Goal: Task Accomplishment & Management: Manage account settings

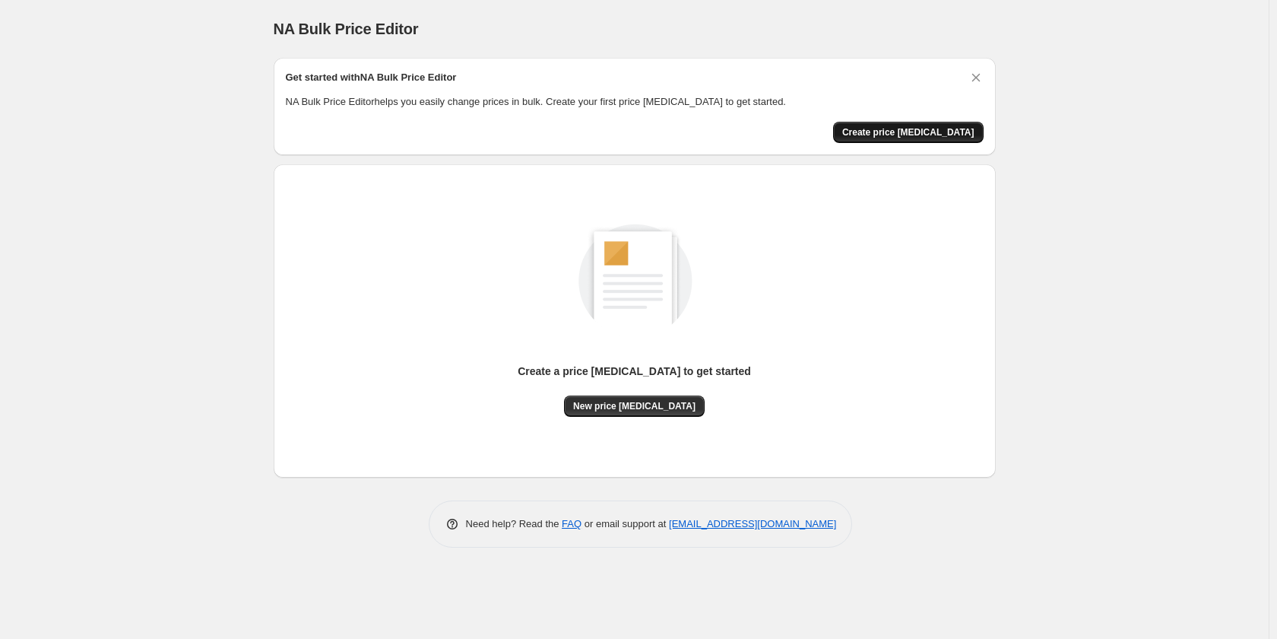
click at [921, 133] on span "Create price change job" at bounding box center [908, 132] width 132 height 12
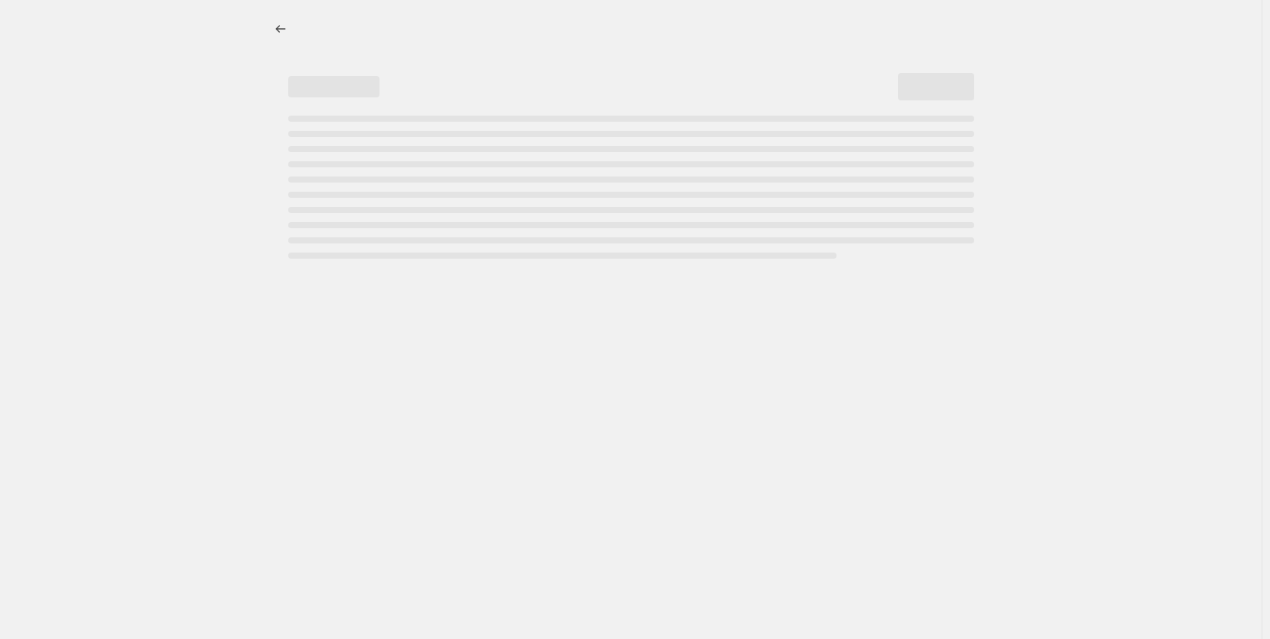
select select "percentage"
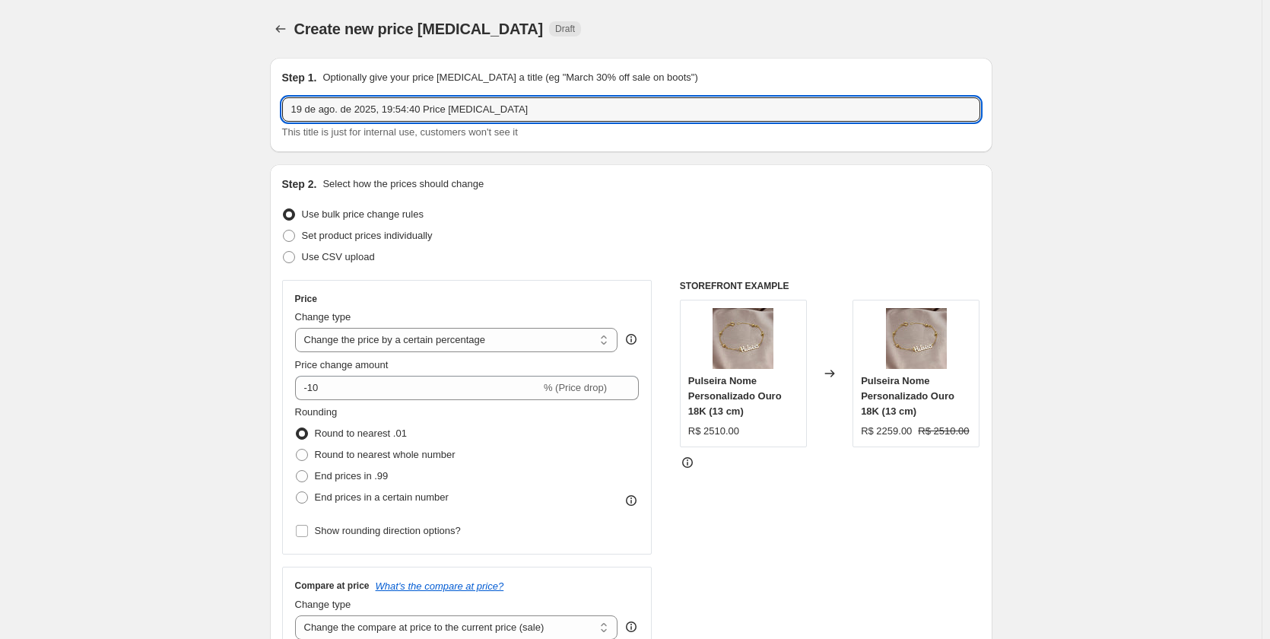
drag, startPoint x: 521, startPoint y: 108, endPoint x: 105, endPoint y: 114, distance: 415.9
type input "A"
click at [328, 113] on input "20/08 ouro 8%" at bounding box center [631, 109] width 698 height 24
drag, startPoint x: 325, startPoint y: 118, endPoint x: 257, endPoint y: 112, distance: 68.7
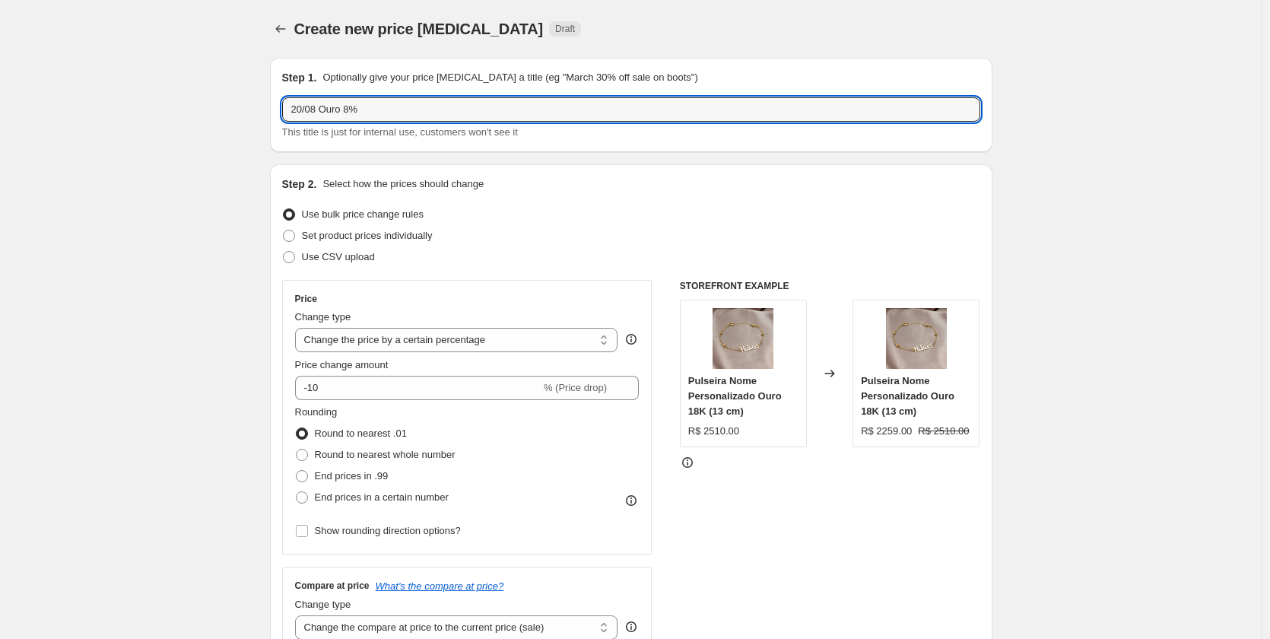
click at [381, 108] on input "Ouro 8%" at bounding box center [631, 109] width 698 height 24
paste input "20/08"
type input "Ouro 8%OFF 20/08"
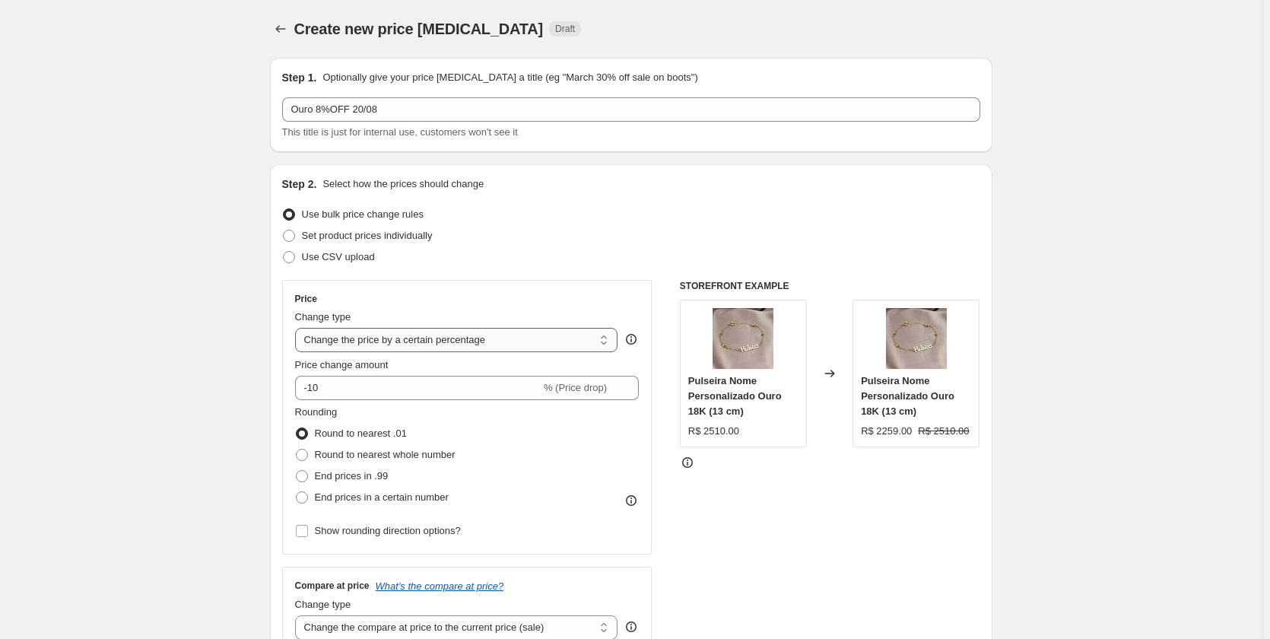
click at [556, 340] on select "Change the price to a certain amount Change the price by a certain amount Chang…" at bounding box center [456, 340] width 323 height 24
click at [298, 328] on select "Change the price to a certain amount Change the price by a certain amount Chang…" at bounding box center [456, 340] width 323 height 24
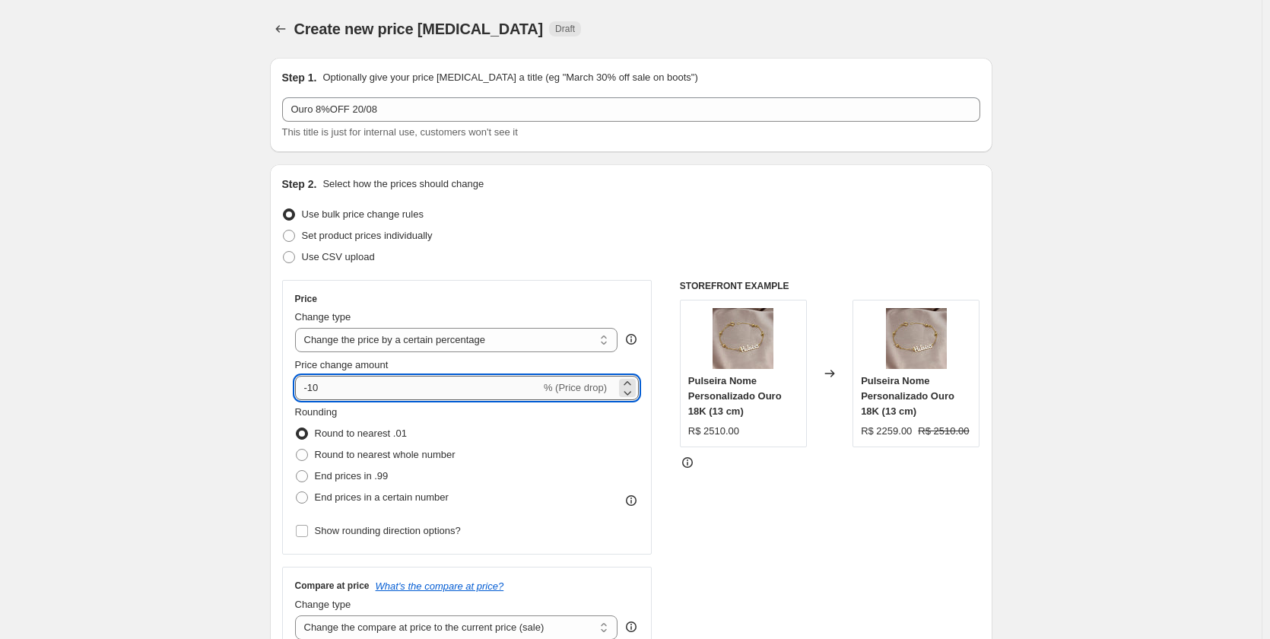
drag, startPoint x: 530, startPoint y: 385, endPoint x: 314, endPoint y: 388, distance: 215.9
click at [314, 388] on input "-10" at bounding box center [418, 388] width 246 height 24
click at [601, 439] on div "Rounding Round to nearest .01 Round to nearest whole number End prices in .99 E…" at bounding box center [467, 455] width 344 height 103
click at [623, 392] on icon at bounding box center [627, 392] width 15 height 15
click at [628, 380] on icon at bounding box center [627, 383] width 15 height 15
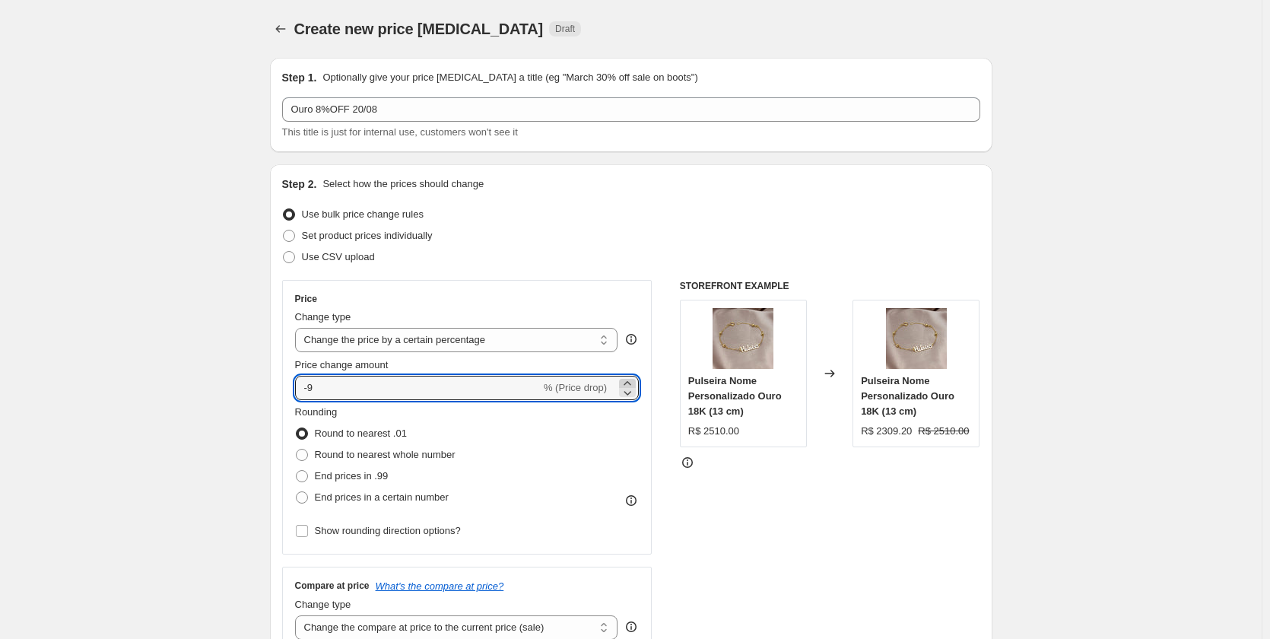
click at [635, 381] on icon at bounding box center [627, 383] width 15 height 15
type input "-8"
click at [607, 443] on div "Rounding Round to nearest .01 Round to nearest whole number End prices in .99 E…" at bounding box center [467, 455] width 344 height 103
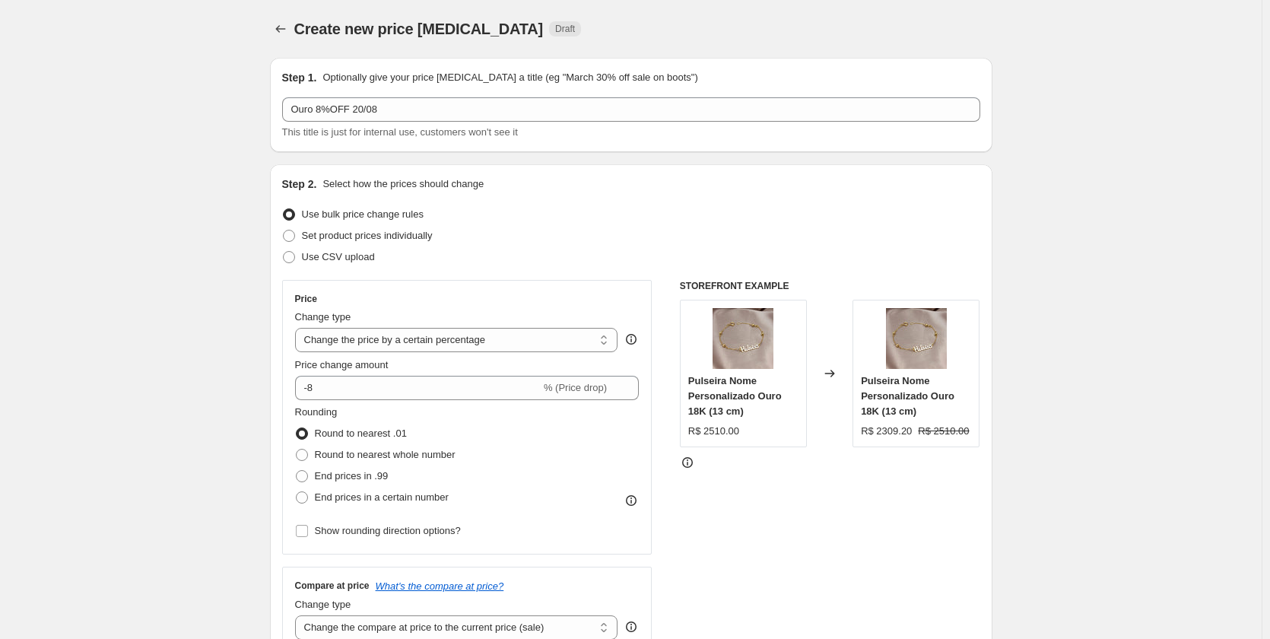
scroll to position [76, 0]
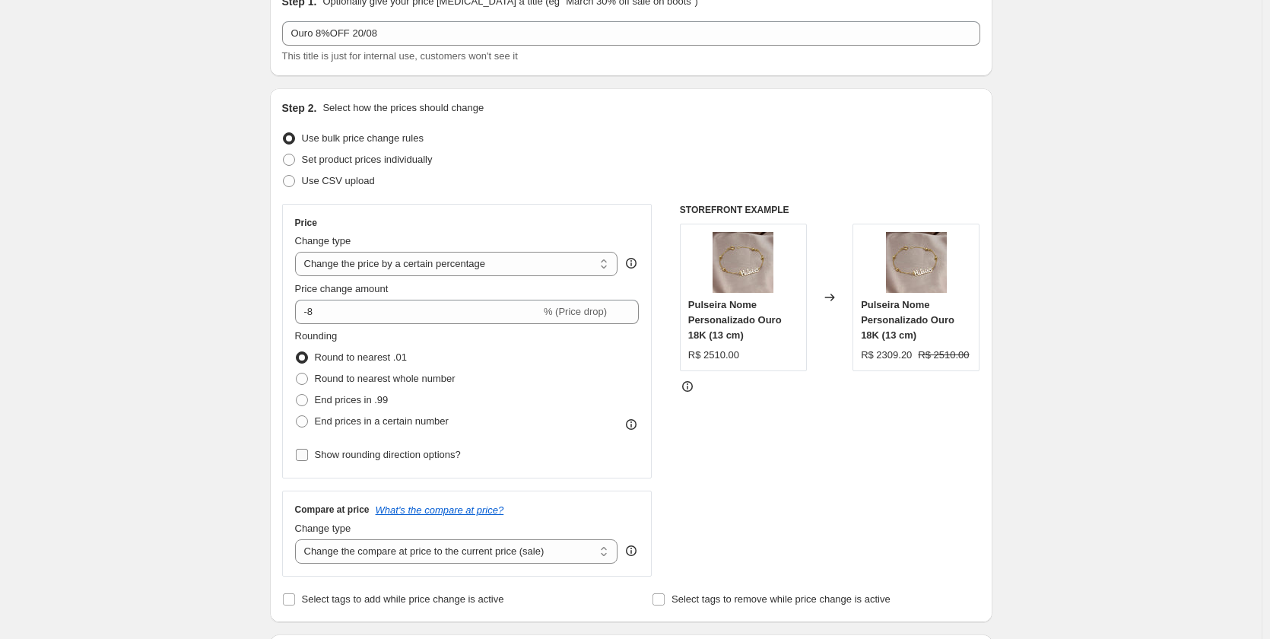
click at [452, 458] on span "Show rounding direction options?" at bounding box center [388, 454] width 146 height 11
click at [308, 458] on input "Show rounding direction options?" at bounding box center [302, 455] width 12 height 12
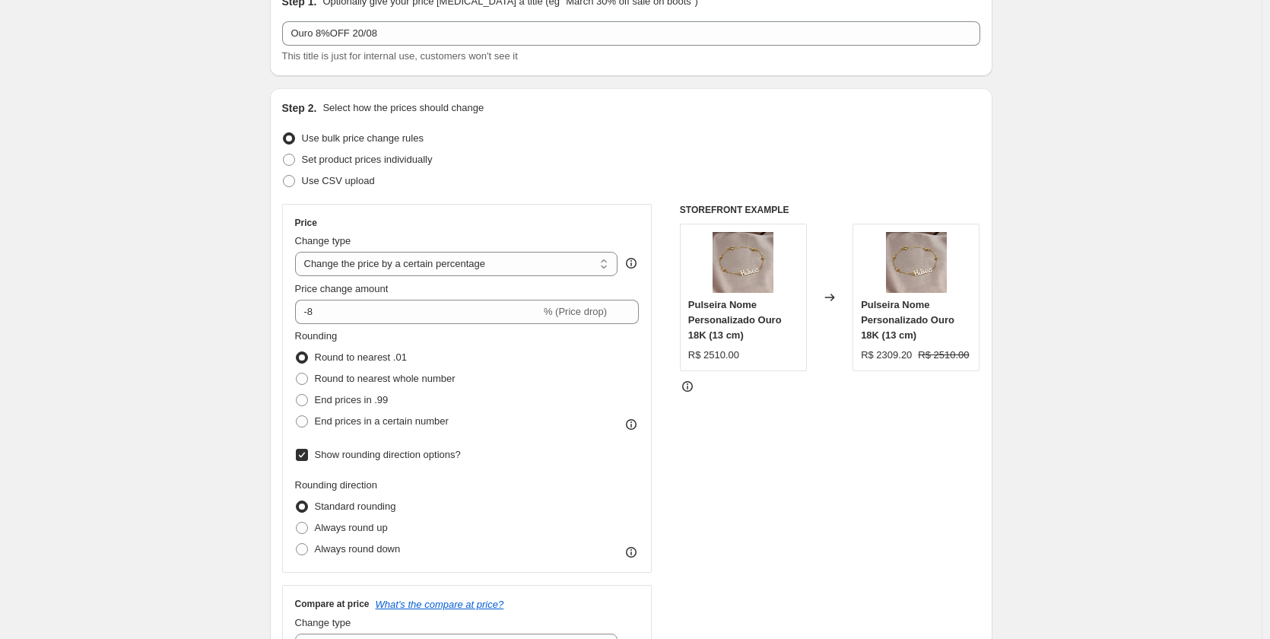
click at [452, 458] on span "Show rounding direction options?" at bounding box center [388, 454] width 146 height 11
click at [308, 458] on input "Show rounding direction options?" at bounding box center [302, 455] width 12 height 12
checkbox input "false"
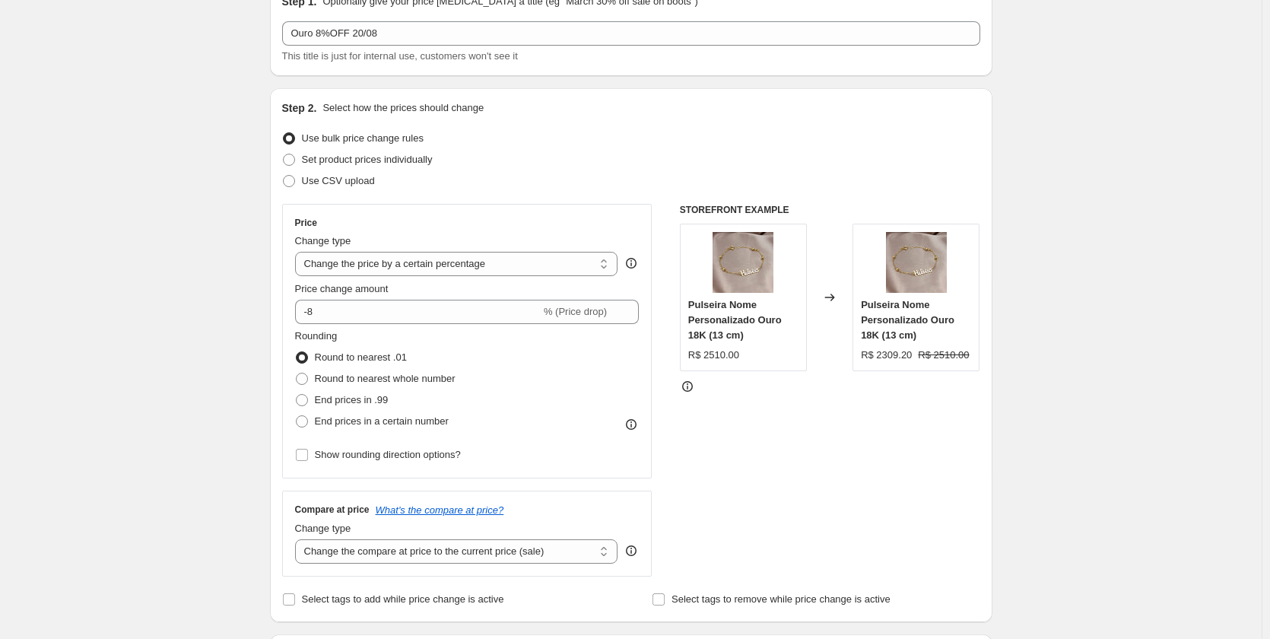
click at [637, 423] on icon at bounding box center [630, 424] width 15 height 15
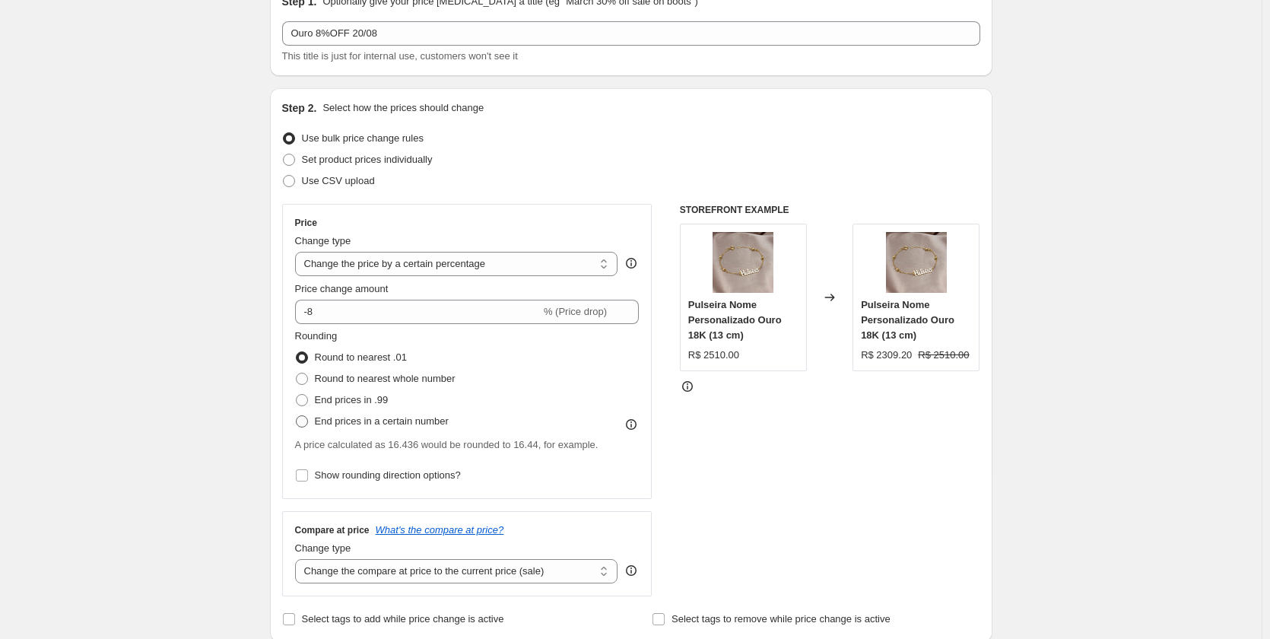
click at [429, 425] on span "End prices in a certain number" at bounding box center [382, 420] width 134 height 11
click at [297, 416] on input "End prices in a certain number" at bounding box center [296, 415] width 1 height 1
radio input "true"
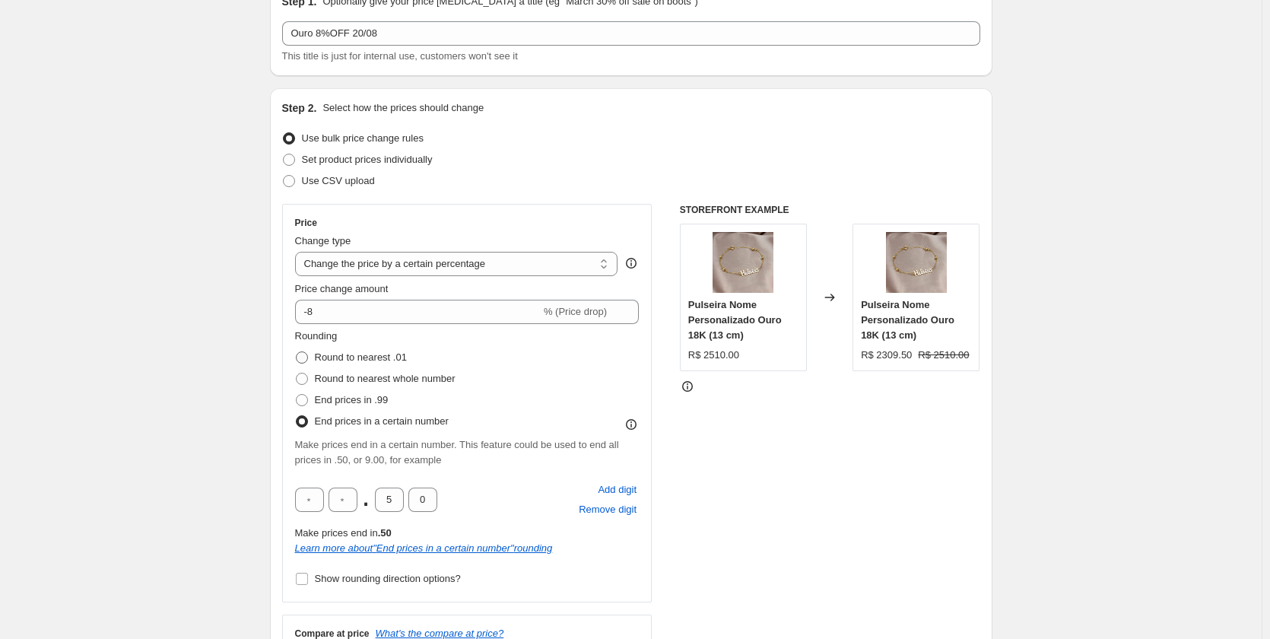
click at [363, 355] on span "Round to nearest .01" at bounding box center [361, 356] width 92 height 11
click at [297, 352] on input "Round to nearest .01" at bounding box center [296, 351] width 1 height 1
radio input "true"
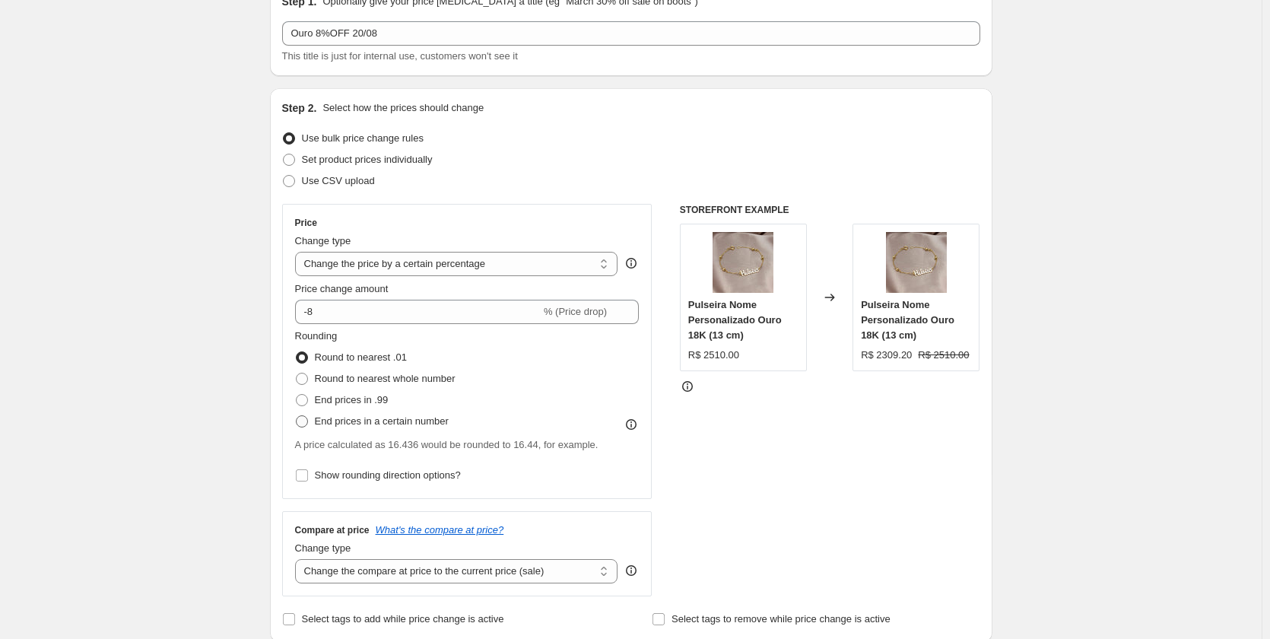
click at [436, 424] on span "End prices in a certain number" at bounding box center [382, 420] width 134 height 11
click at [297, 416] on input "End prices in a certain number" at bounding box center [296, 415] width 1 height 1
radio input "true"
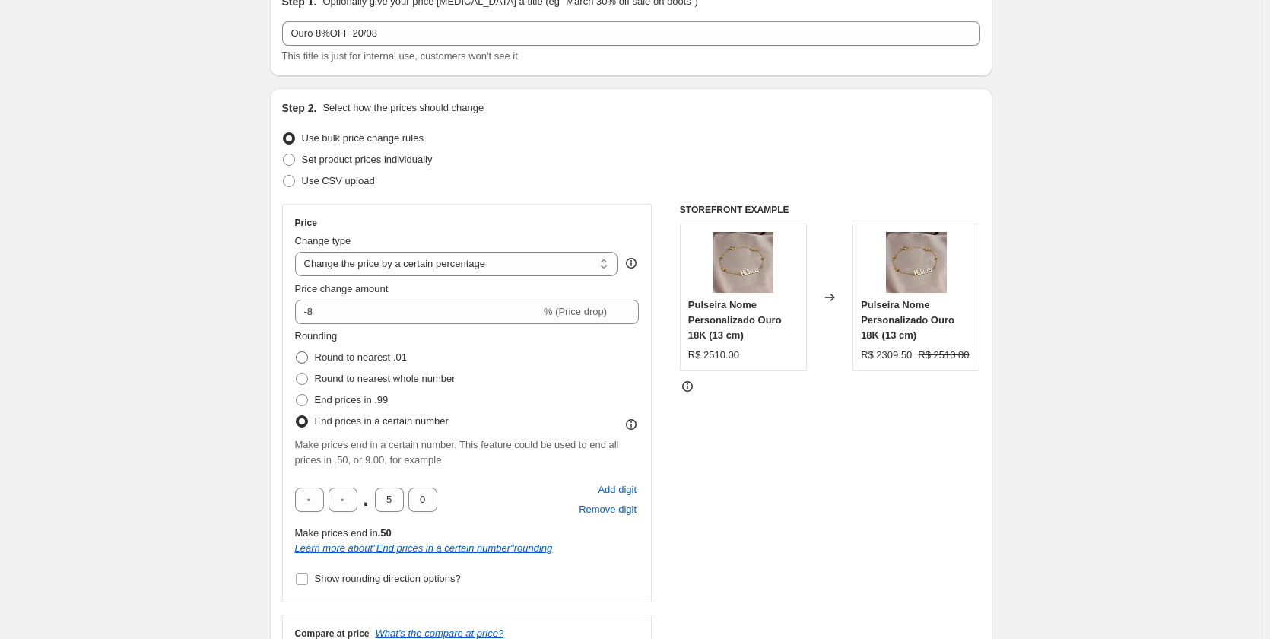
click at [377, 357] on span "Round to nearest .01" at bounding box center [361, 356] width 92 height 11
click at [297, 352] on input "Round to nearest .01" at bounding box center [296, 351] width 1 height 1
radio input "true"
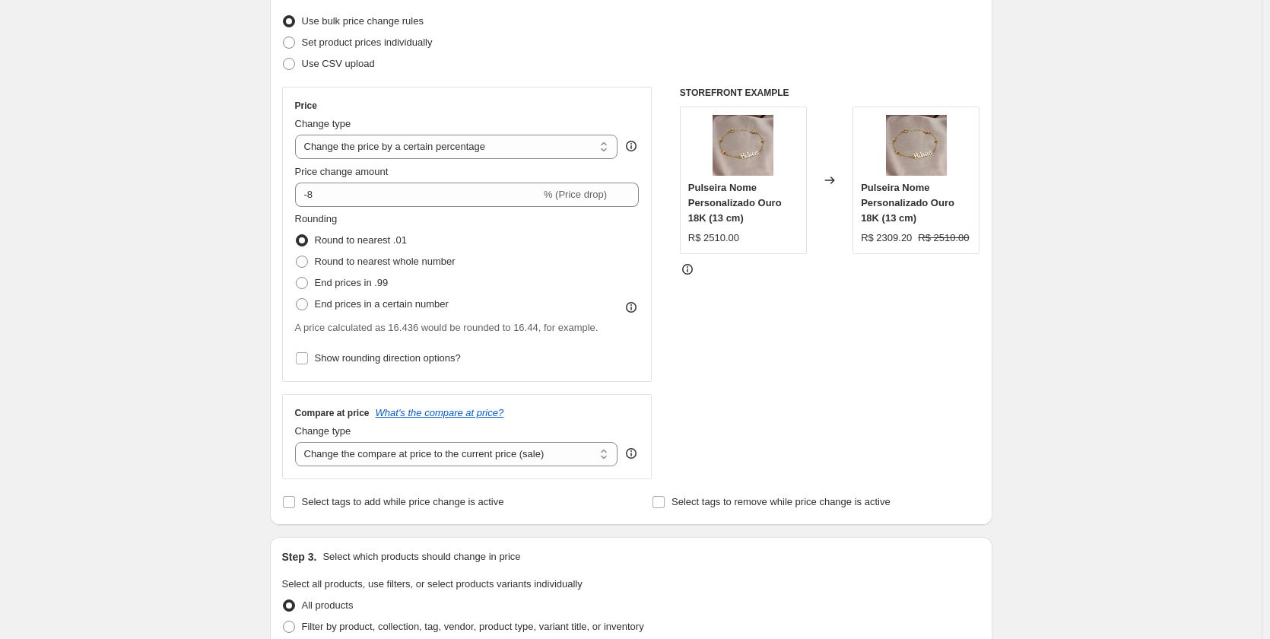
scroll to position [228, 0]
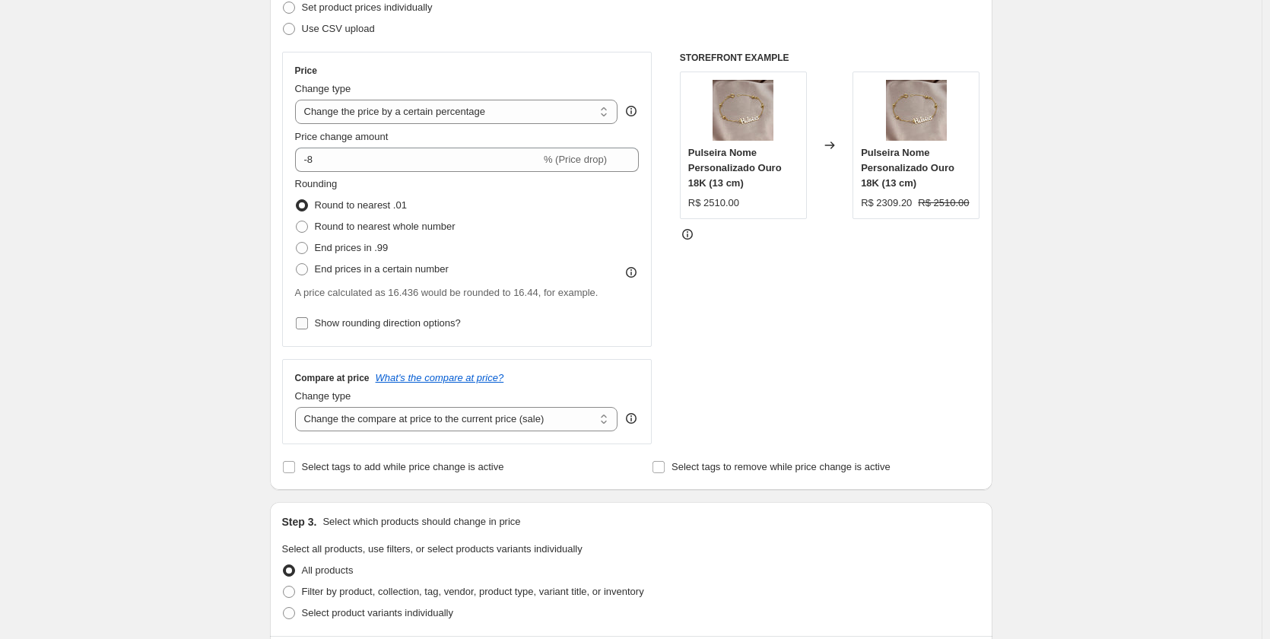
click at [438, 325] on span "Show rounding direction options?" at bounding box center [388, 322] width 146 height 11
click at [308, 325] on input "Show rounding direction options?" at bounding box center [302, 323] width 12 height 12
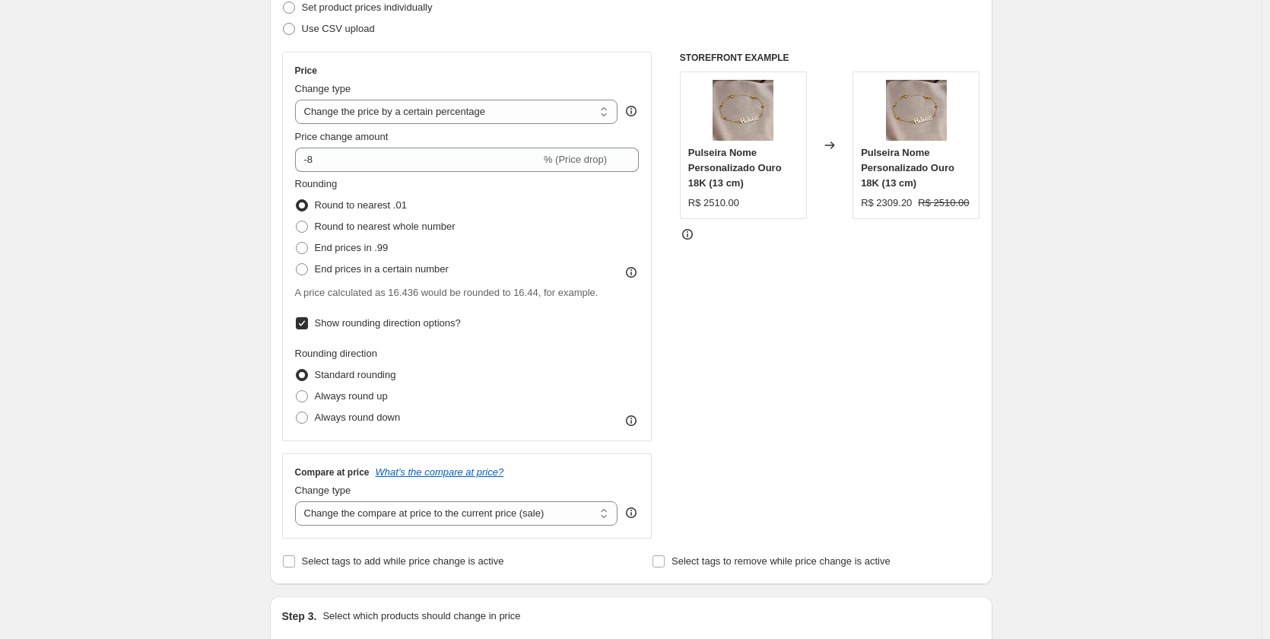
click at [638, 422] on icon at bounding box center [630, 420] width 15 height 15
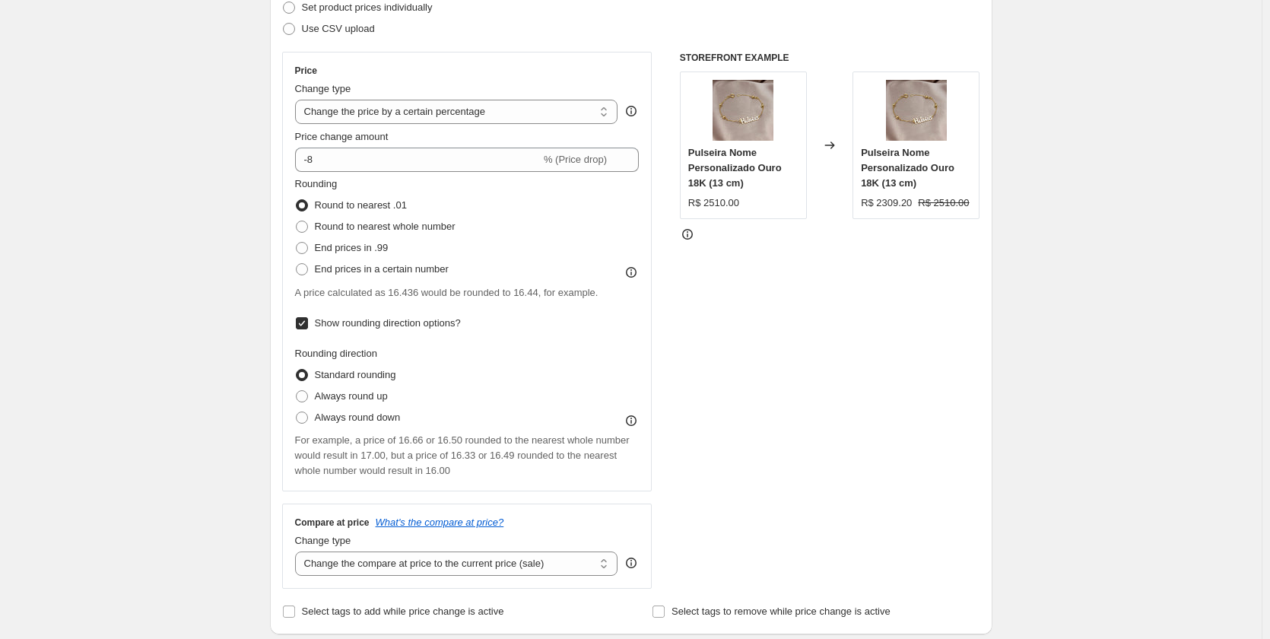
click at [638, 422] on icon at bounding box center [630, 420] width 15 height 15
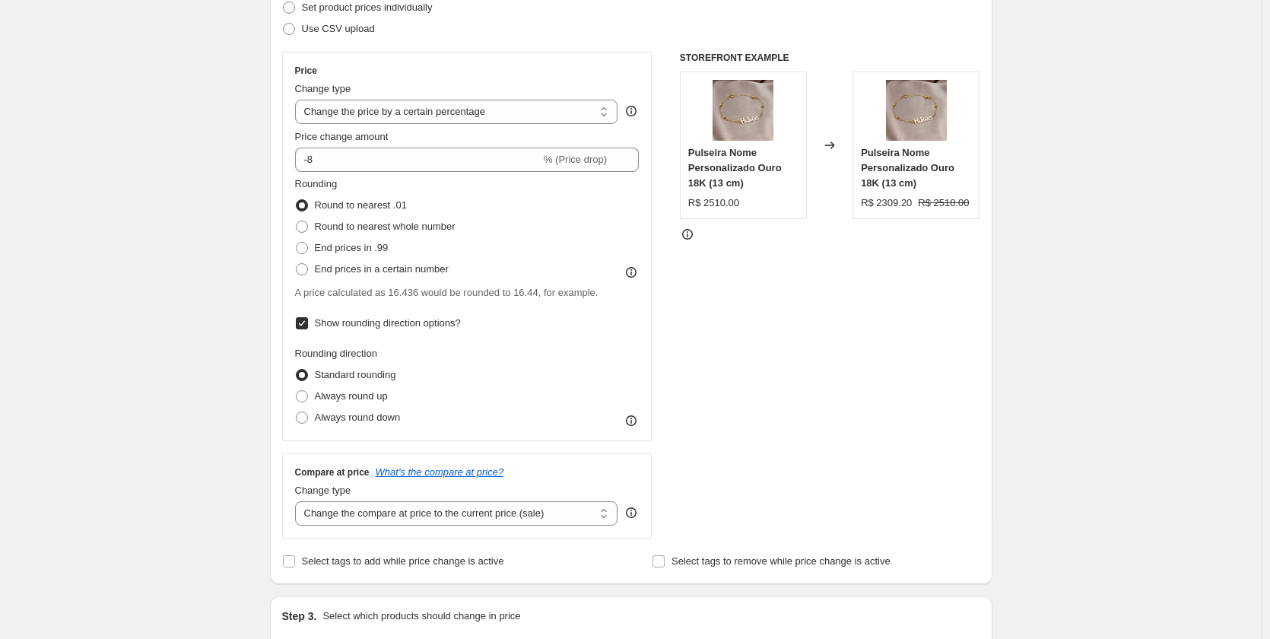
click at [319, 324] on span "Show rounding direction options?" at bounding box center [388, 322] width 146 height 11
click at [308, 324] on input "Show rounding direction options?" at bounding box center [302, 323] width 12 height 12
checkbox input "false"
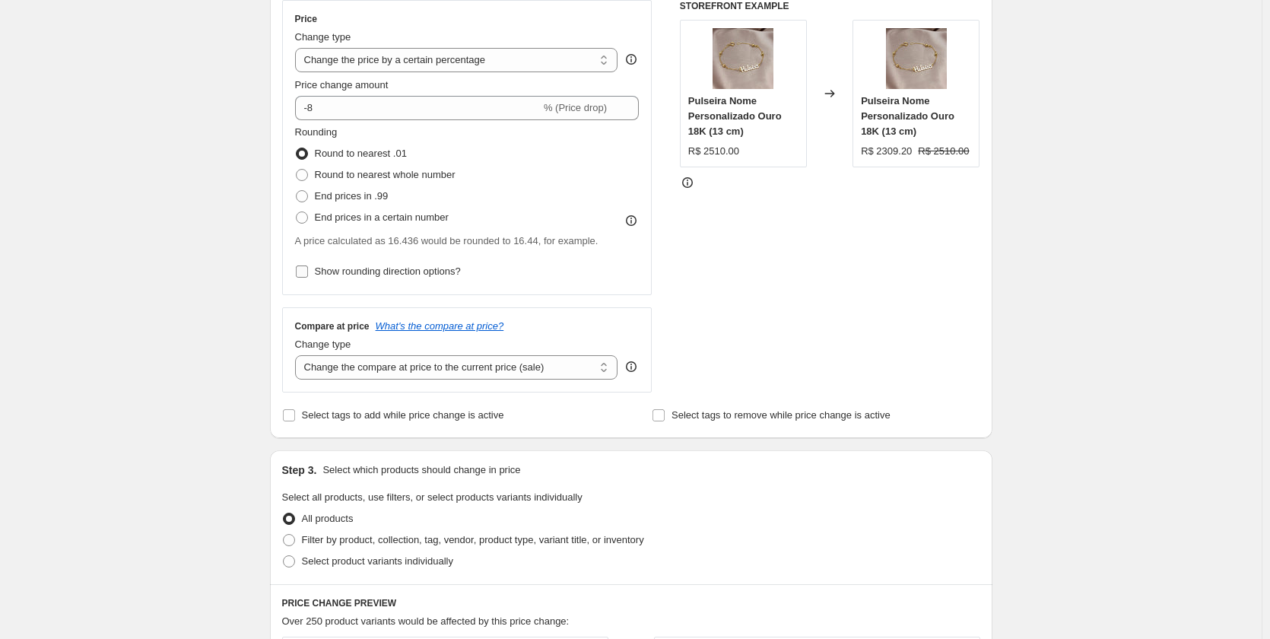
scroll to position [304, 0]
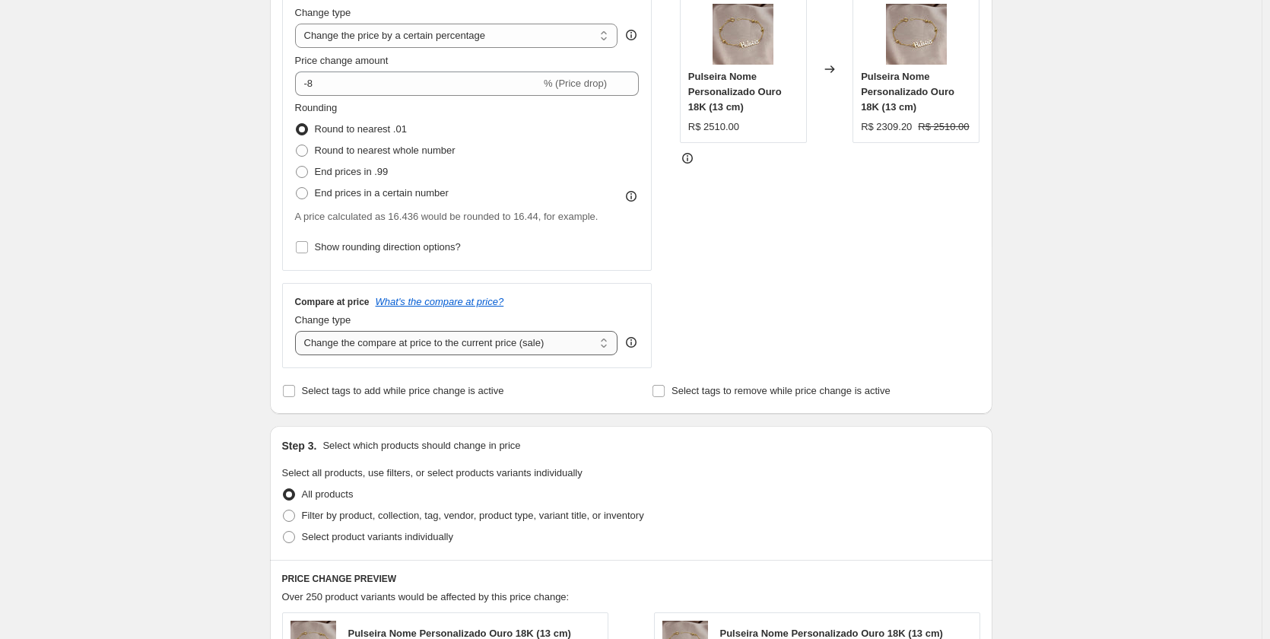
click at [467, 351] on select "Change the compare at price to the current price (sale) Change the compare at p…" at bounding box center [456, 343] width 323 height 24
click at [661, 319] on div "Price Change type Change the price to a certain amount Change the price by a ce…" at bounding box center [631, 172] width 698 height 392
click at [630, 341] on icon at bounding box center [630, 342] width 15 height 15
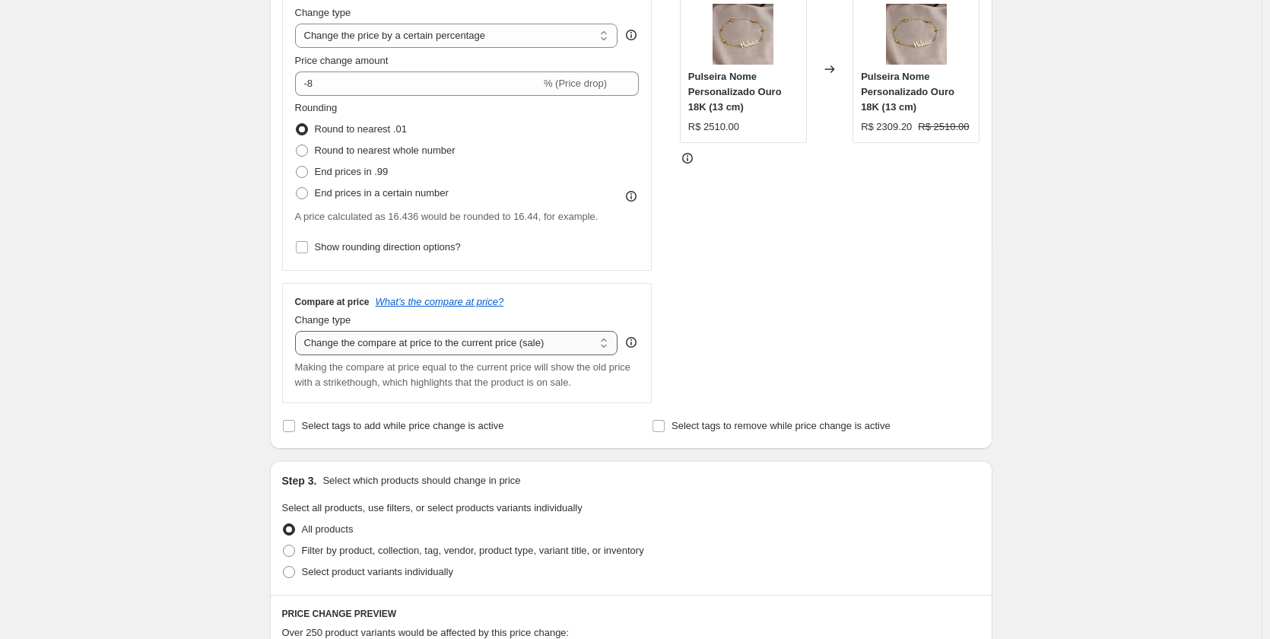
click at [573, 345] on select "Change the compare at price to the current price (sale) Change the compare at p…" at bounding box center [456, 343] width 323 height 24
click at [626, 317] on div "Change type Change the compare at price to the current price (sale) Change the …" at bounding box center [467, 333] width 344 height 43
click at [454, 430] on span "Select tags to add while price change is active" at bounding box center [403, 425] width 202 height 11
click at [295, 430] on input "Select tags to add while price change is active" at bounding box center [289, 426] width 12 height 12
checkbox input "true"
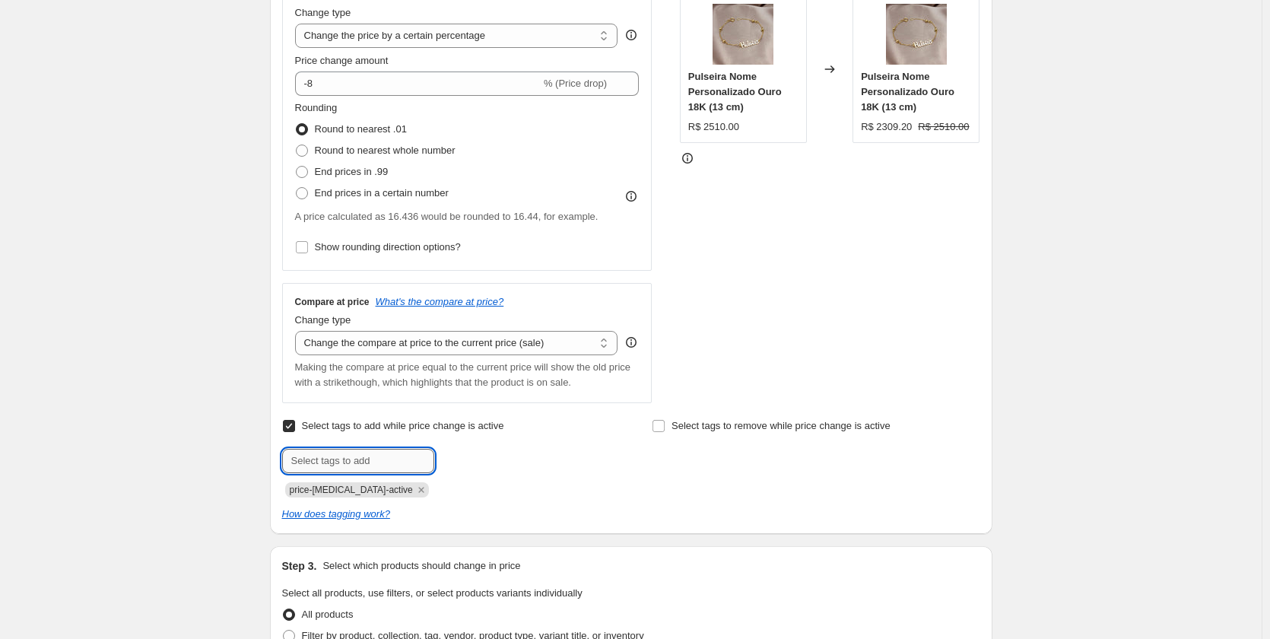
click at [384, 455] on input "text" at bounding box center [358, 461] width 152 height 24
drag, startPoint x: 346, startPoint y: 459, endPoint x: 206, endPoint y: 464, distance: 140.0
click at [206, 464] on div "Create new price change job. This page is ready Create new price change job Dra…" at bounding box center [630, 526] width 1261 height 1661
drag, startPoint x: 369, startPoint y: 461, endPoint x: 150, endPoint y: 459, distance: 219.0
click at [150, 459] on div "Create new price change job. This page is ready Create new price change job Dra…" at bounding box center [630, 526] width 1261 height 1661
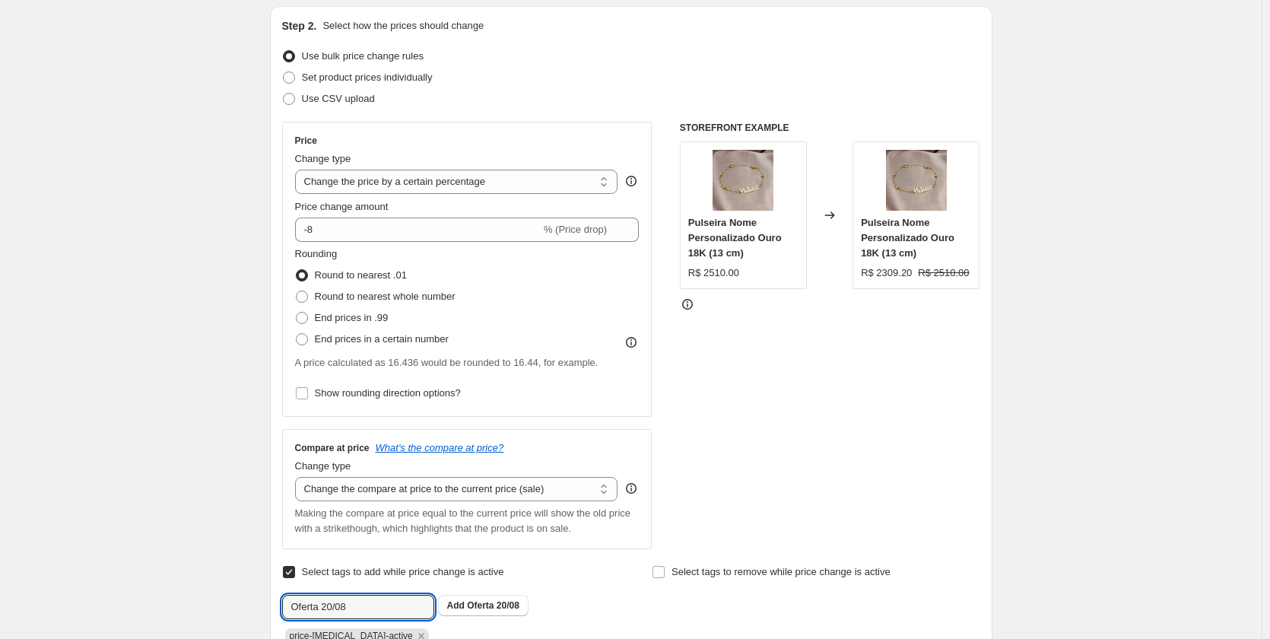
scroll to position [152, 0]
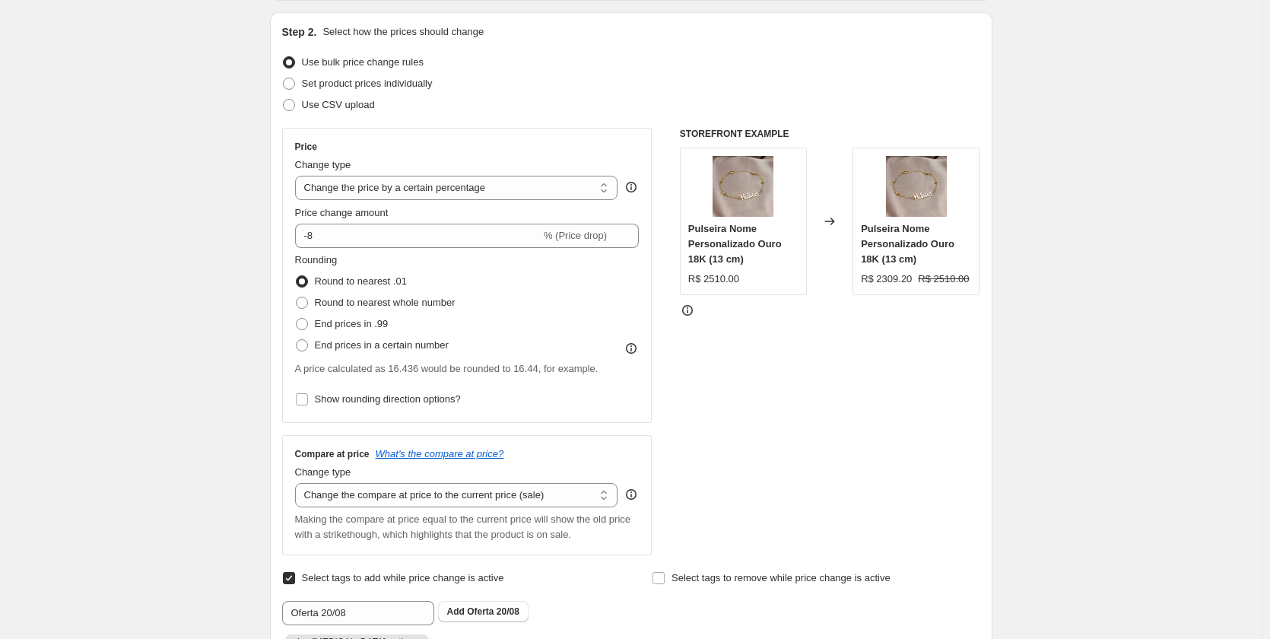
click at [687, 314] on icon at bounding box center [687, 310] width 11 height 11
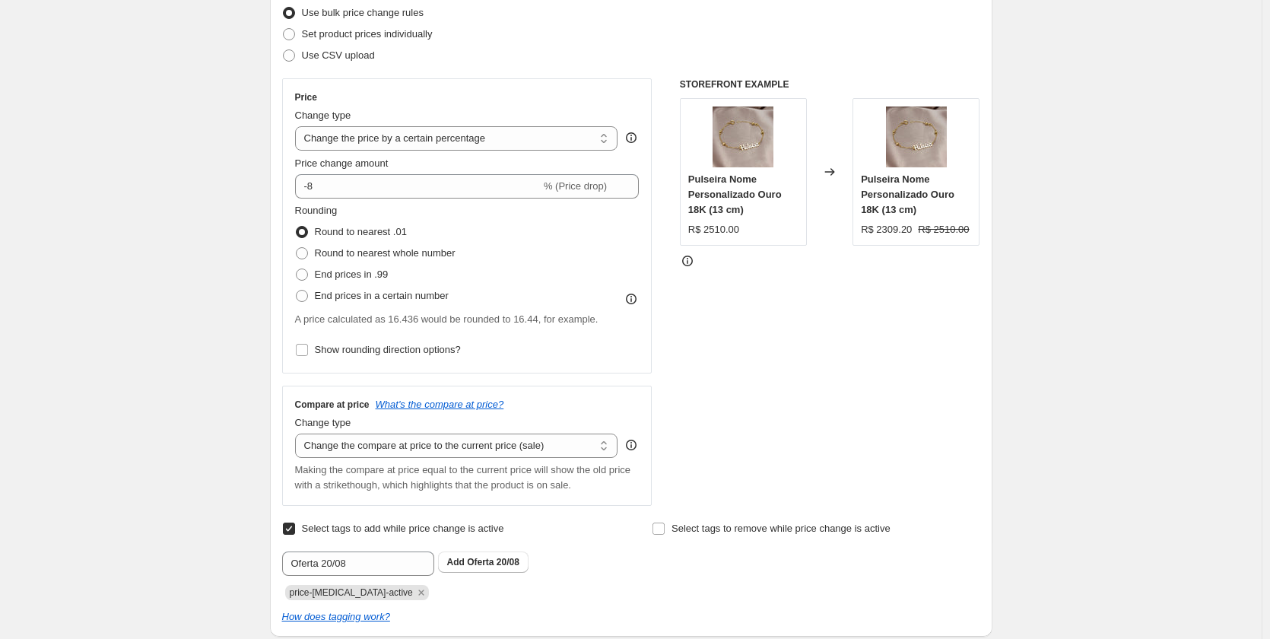
scroll to position [228, 0]
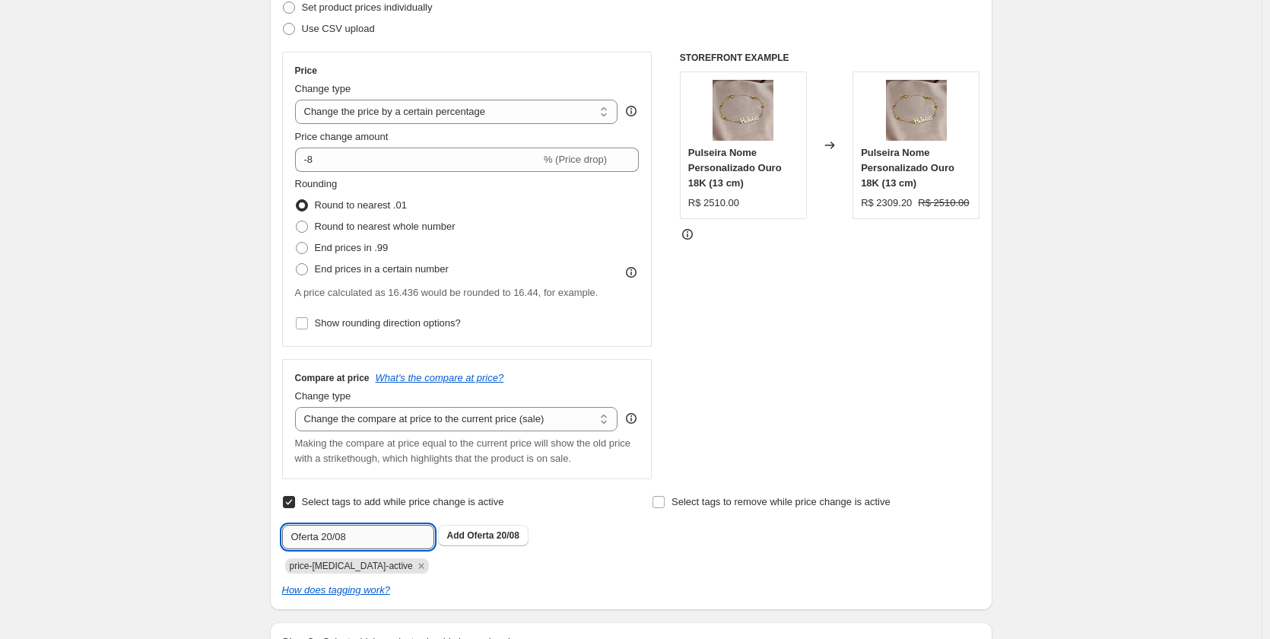
drag, startPoint x: 323, startPoint y: 541, endPoint x: 378, endPoint y: 544, distance: 54.8
click at [378, 544] on input "Oferta 20/08" at bounding box center [358, 537] width 152 height 24
click at [382, 544] on input "Oferta 20/08" at bounding box center [358, 537] width 152 height 24
drag, startPoint x: 423, startPoint y: 536, endPoint x: 186, endPoint y: 509, distance: 239.5
click at [186, 509] on div "Create new price change job. This page is ready Create new price change job Dra…" at bounding box center [630, 602] width 1261 height 1661
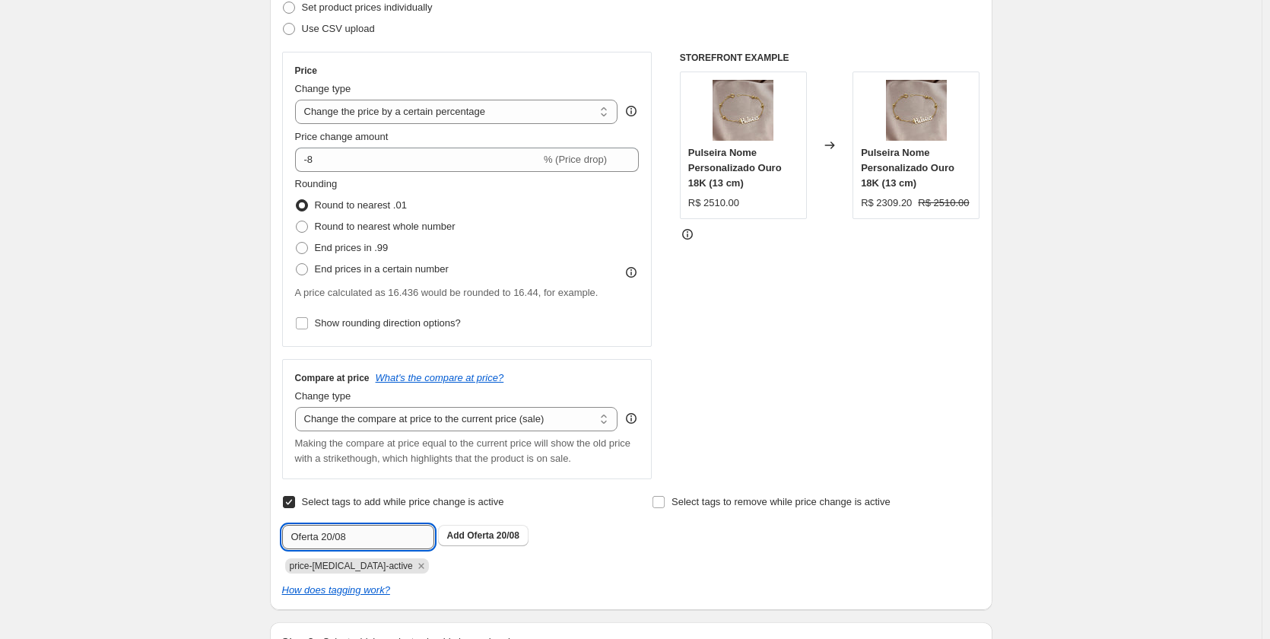
click at [380, 541] on input "Oferta 20/08" at bounding box center [358, 537] width 152 height 24
click at [293, 540] on input "Oferta 20/08" at bounding box center [358, 537] width 152 height 24
drag, startPoint x: 358, startPoint y: 535, endPoint x: 420, endPoint y: 546, distance: 63.2
click at [420, 546] on input "24h de Oferta 20/08" at bounding box center [358, 537] width 152 height 24
type input "24h de Oferta"
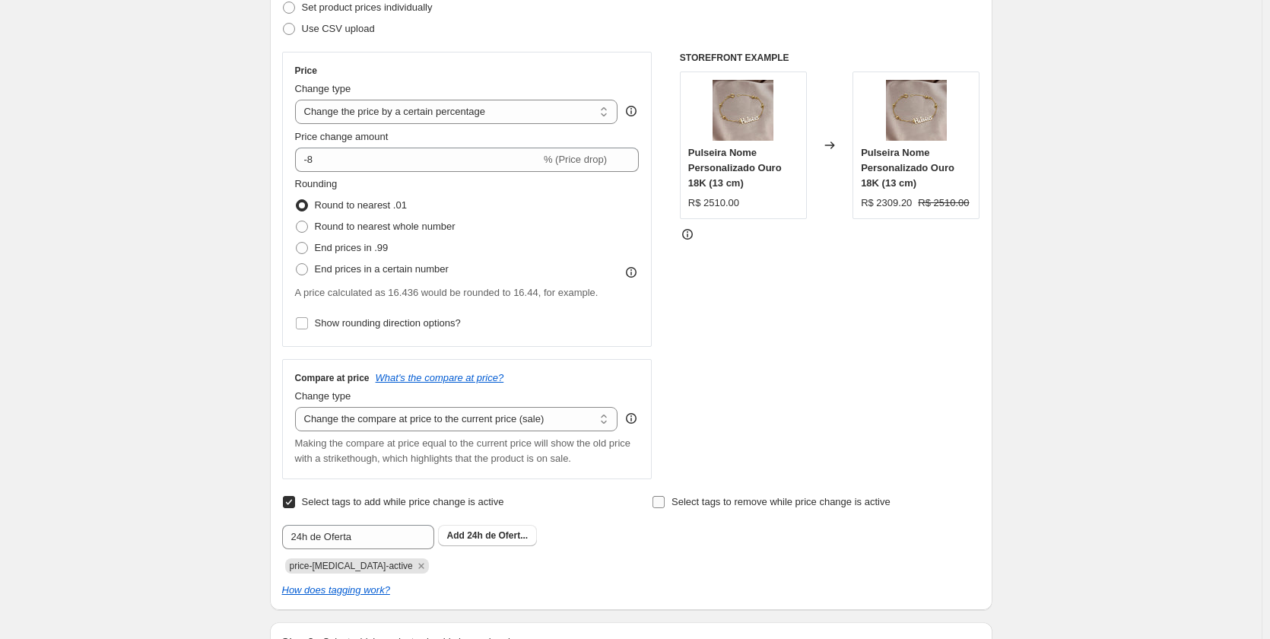
click at [665, 503] on input "Select tags to remove while price change is active" at bounding box center [658, 502] width 12 height 12
checkbox input "false"
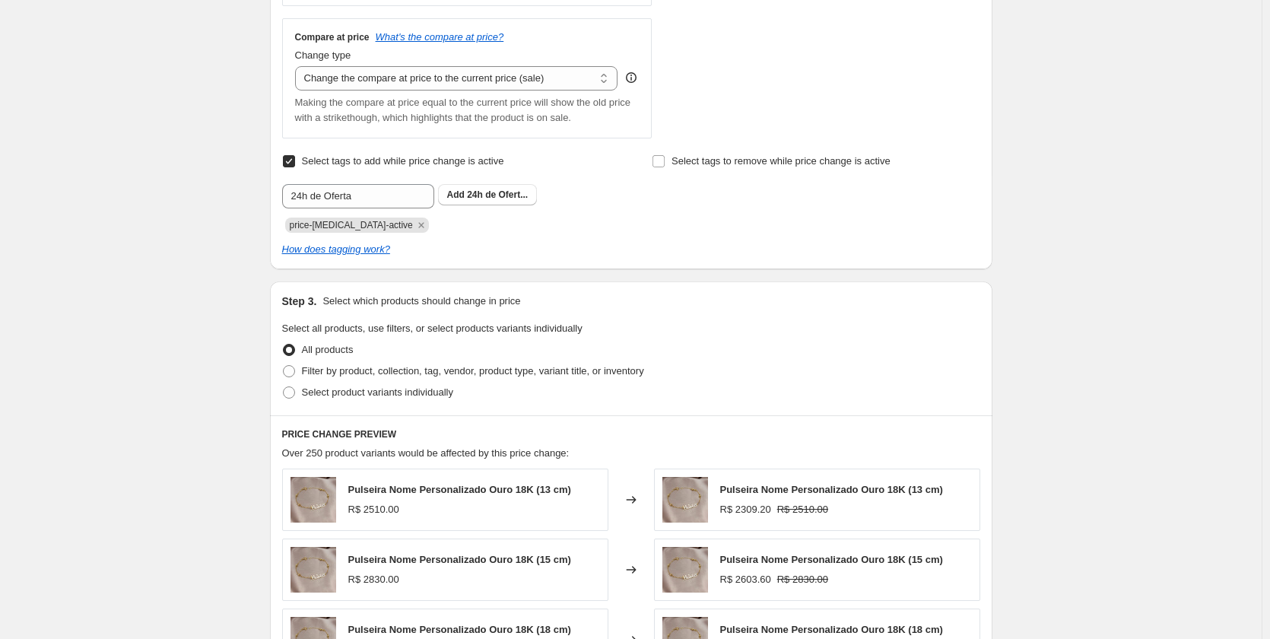
scroll to position [608, 0]
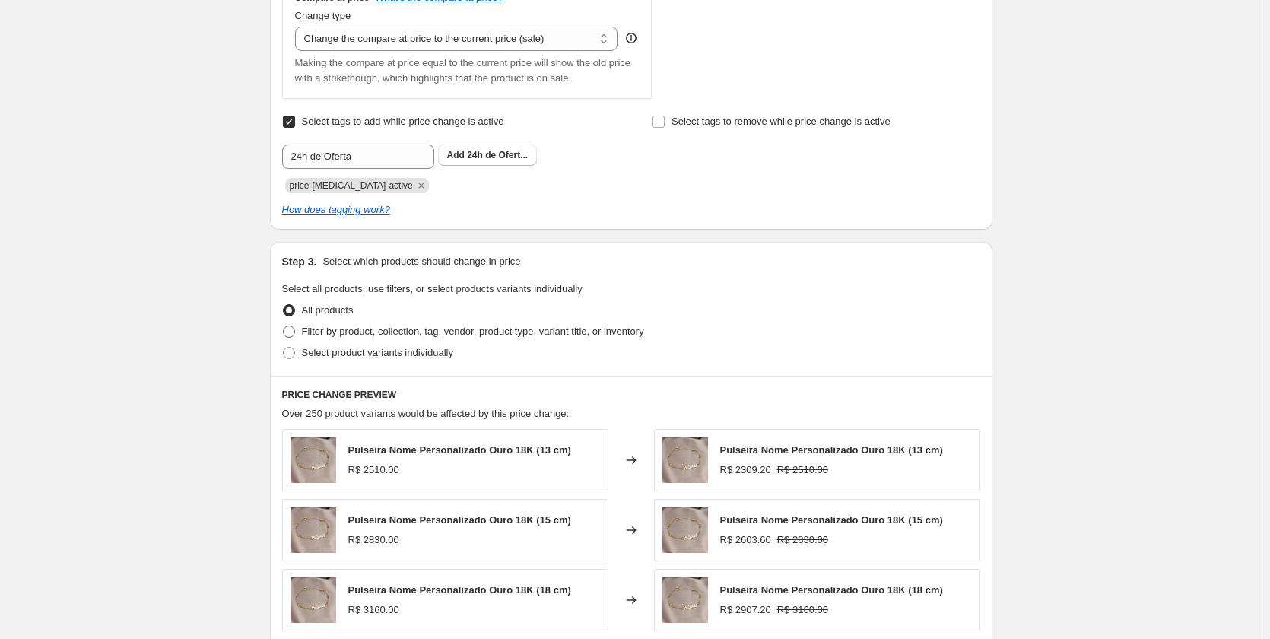
click at [490, 335] on span "Filter by product, collection, tag, vendor, product type, variant title, or inv…" at bounding box center [473, 330] width 342 height 11
click at [284, 326] on input "Filter by product, collection, tag, vendor, product type, variant title, or inv…" at bounding box center [283, 325] width 1 height 1
radio input "true"
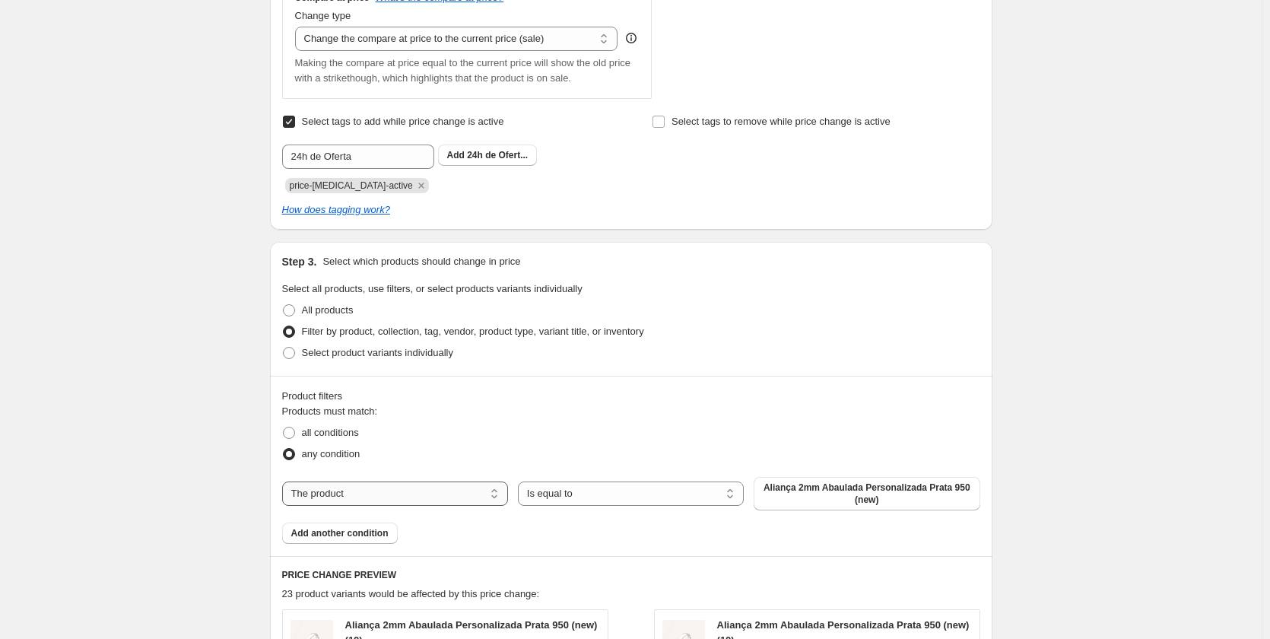
click at [479, 495] on select "The product The product's collection The product's tag The product's vendor The…" at bounding box center [395, 493] width 226 height 24
select select "collection"
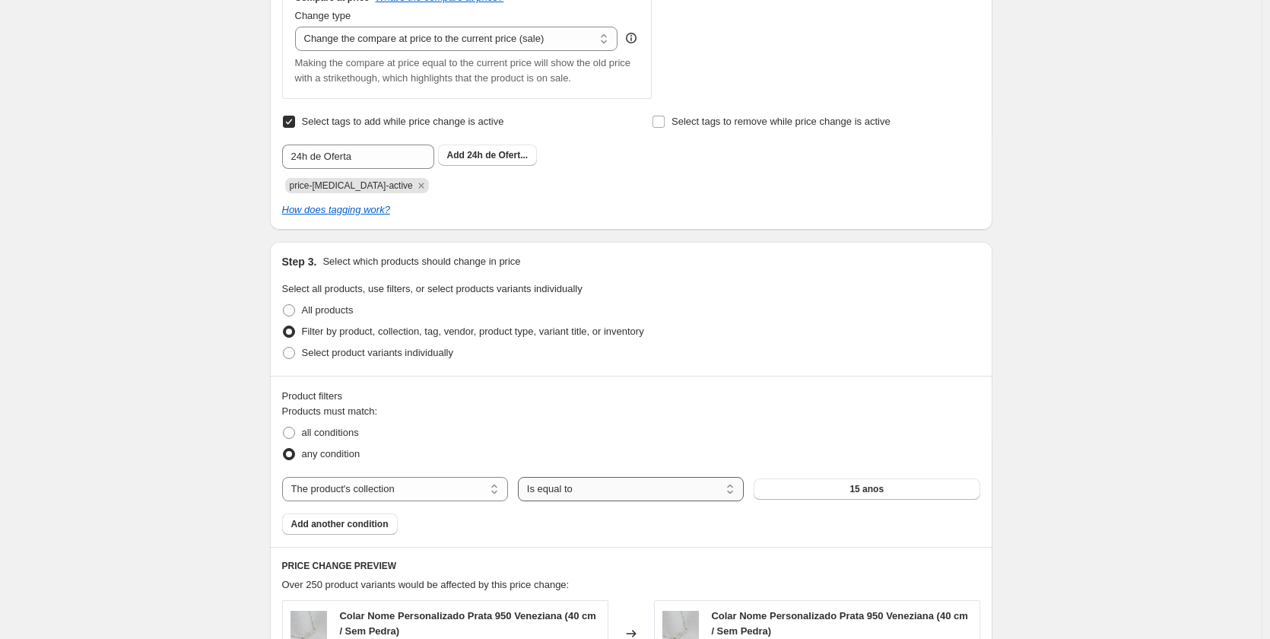
click at [616, 487] on select "Is equal to Is not equal to" at bounding box center [631, 489] width 226 height 24
click at [826, 501] on div "The product The product's collection The product's tag The product's vendor The…" at bounding box center [631, 489] width 698 height 24
click at [836, 494] on button "15 anos" at bounding box center [866, 488] width 226 height 21
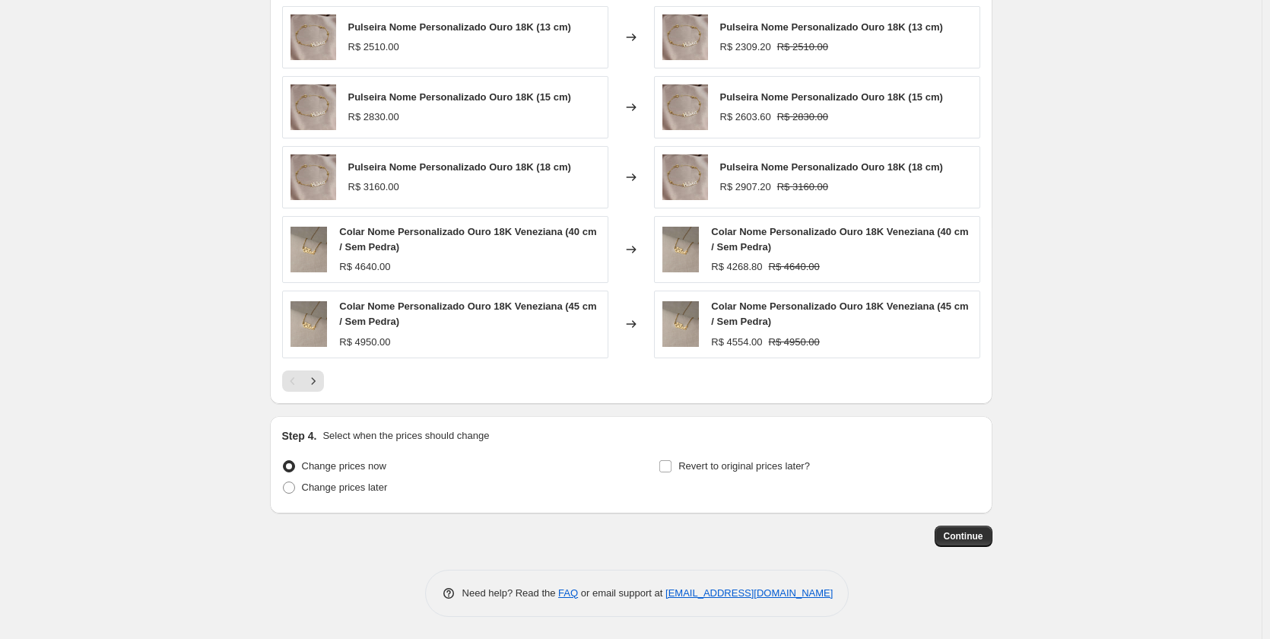
scroll to position [1204, 0]
click at [316, 383] on icon "Next" at bounding box center [313, 380] width 15 height 15
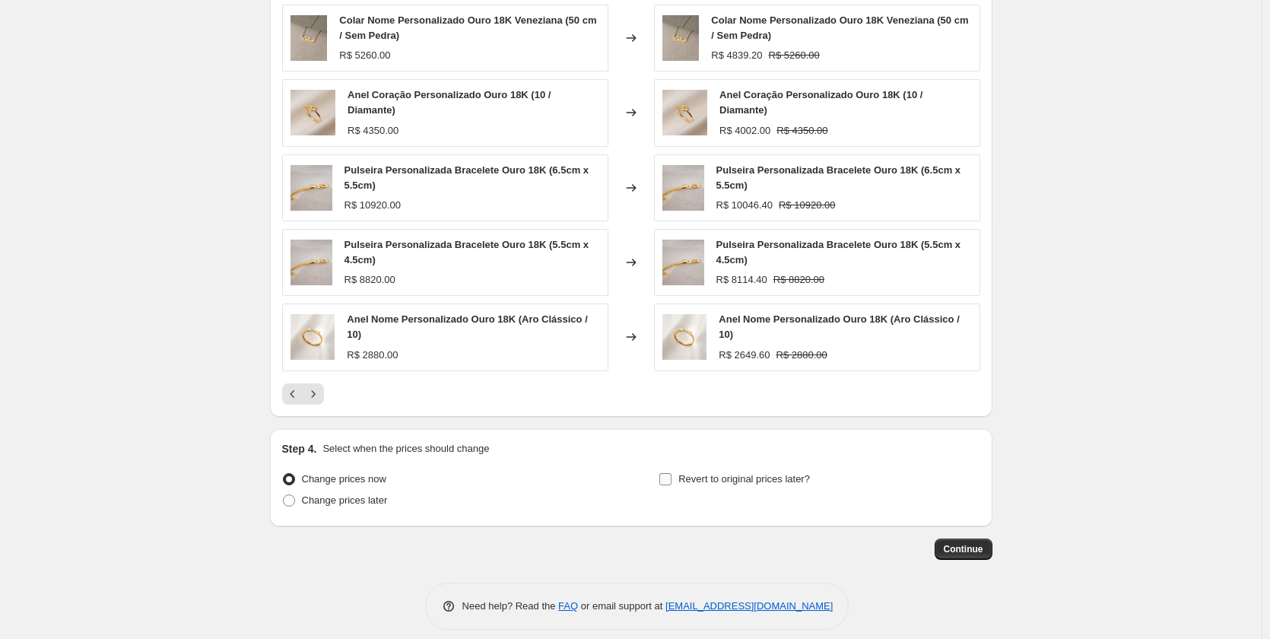
click at [709, 479] on span "Revert to original prices later?" at bounding box center [744, 478] width 132 height 11
click at [671, 479] on input "Revert to original prices later?" at bounding box center [665, 479] width 12 height 12
checkbox input "true"
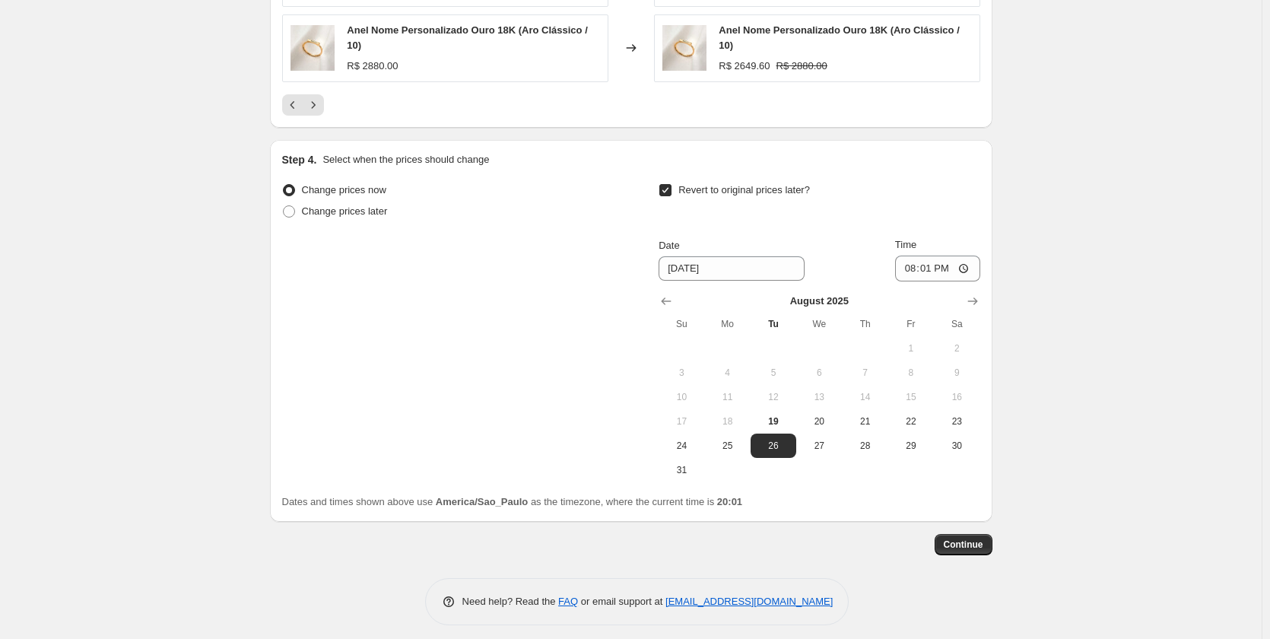
scroll to position [1497, 0]
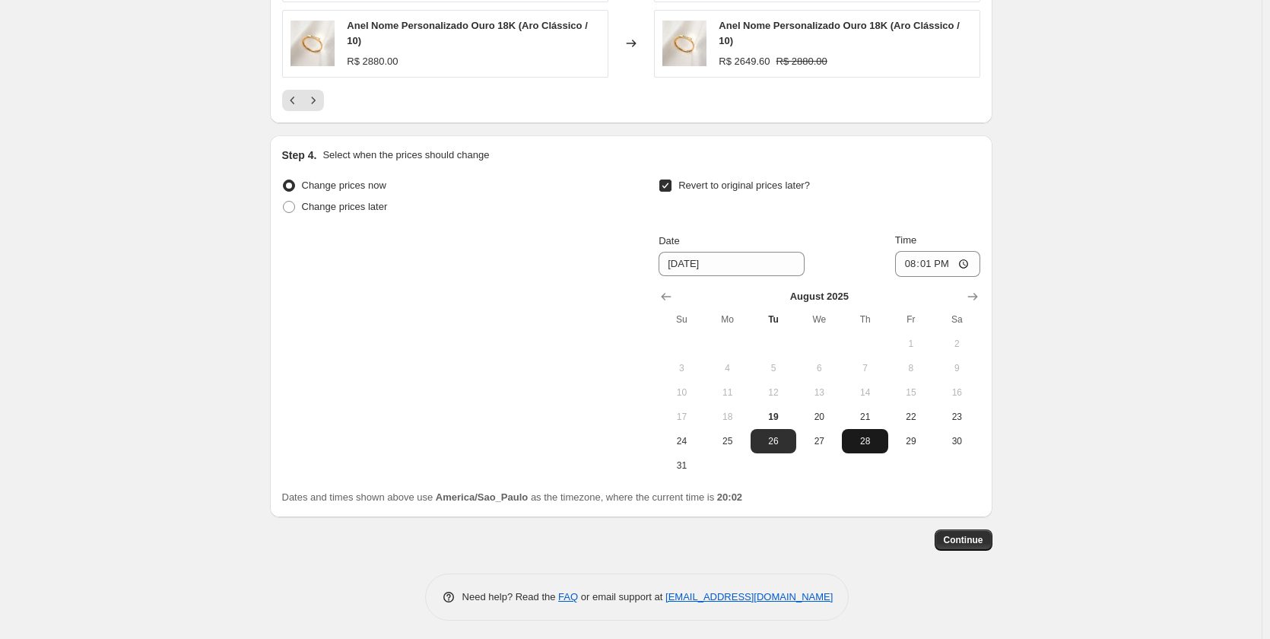
click at [868, 438] on span "28" at bounding box center [864, 441] width 33 height 12
type input "8/28/2025"
click at [947, 260] on input "20:01" at bounding box center [937, 264] width 85 height 26
click at [953, 258] on input "20:01" at bounding box center [937, 264] width 85 height 26
click at [948, 260] on input "20:01" at bounding box center [937, 264] width 85 height 26
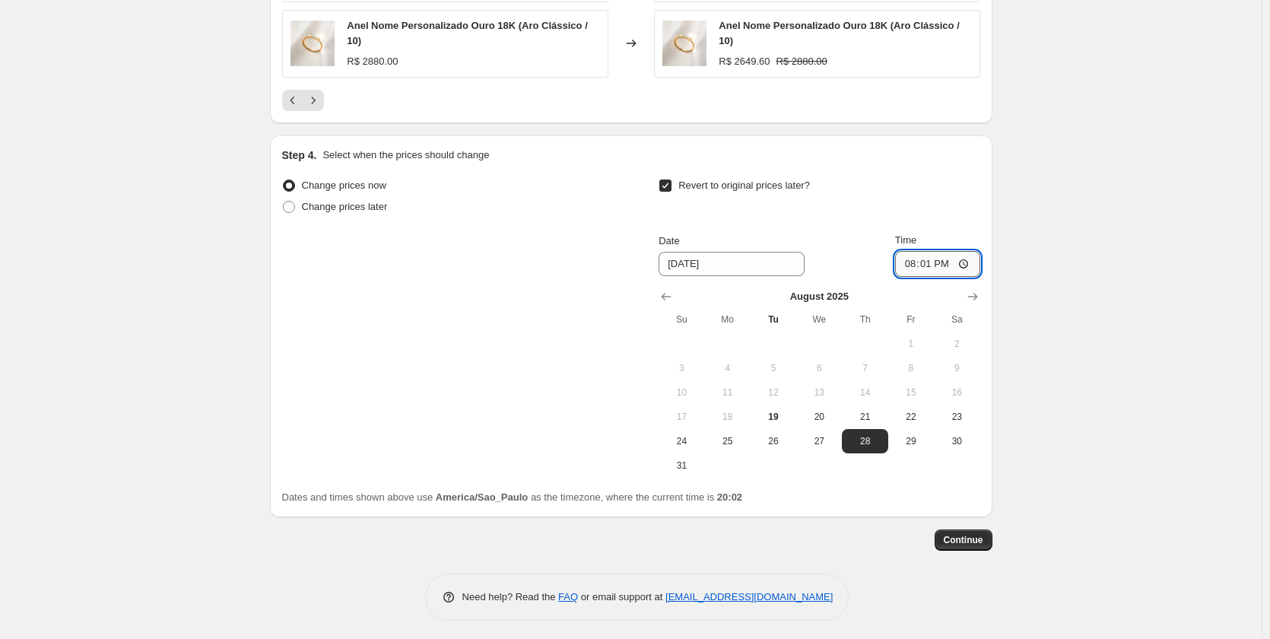
click at [961, 257] on input "20:01" at bounding box center [937, 264] width 85 height 26
type input "09:00"
click at [871, 440] on span "28" at bounding box center [864, 441] width 33 height 12
click at [871, 416] on span "21" at bounding box center [864, 417] width 33 height 12
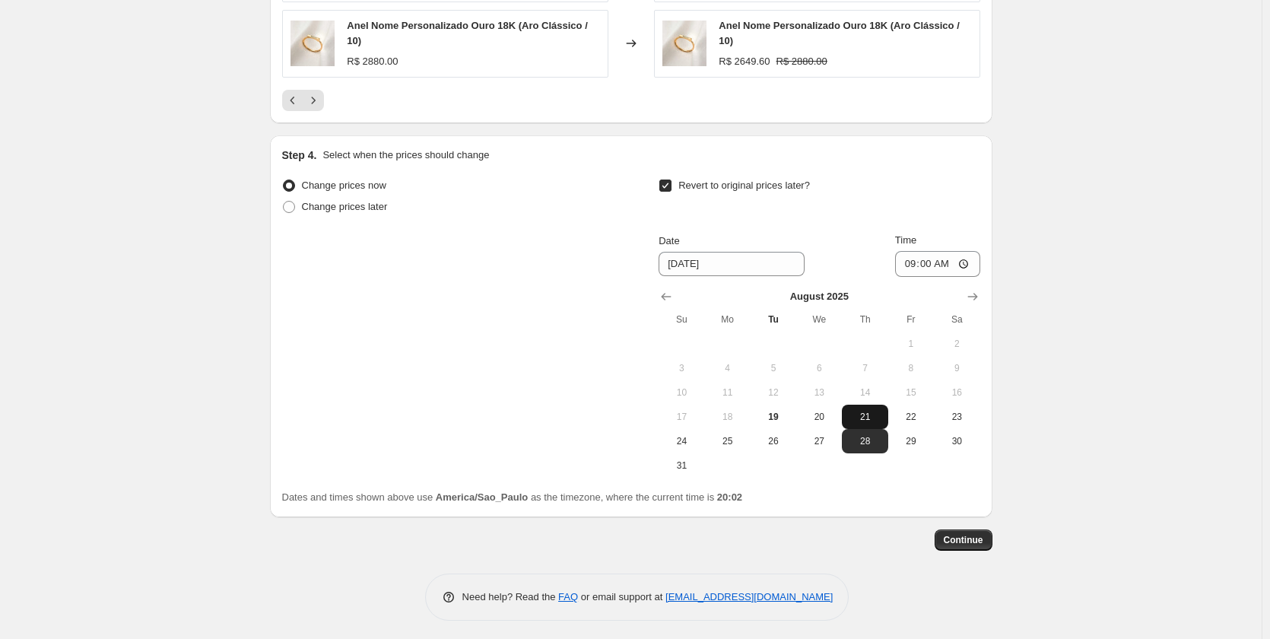
type input "8/21/2025"
click at [978, 537] on span "Continue" at bounding box center [964, 540] width 40 height 12
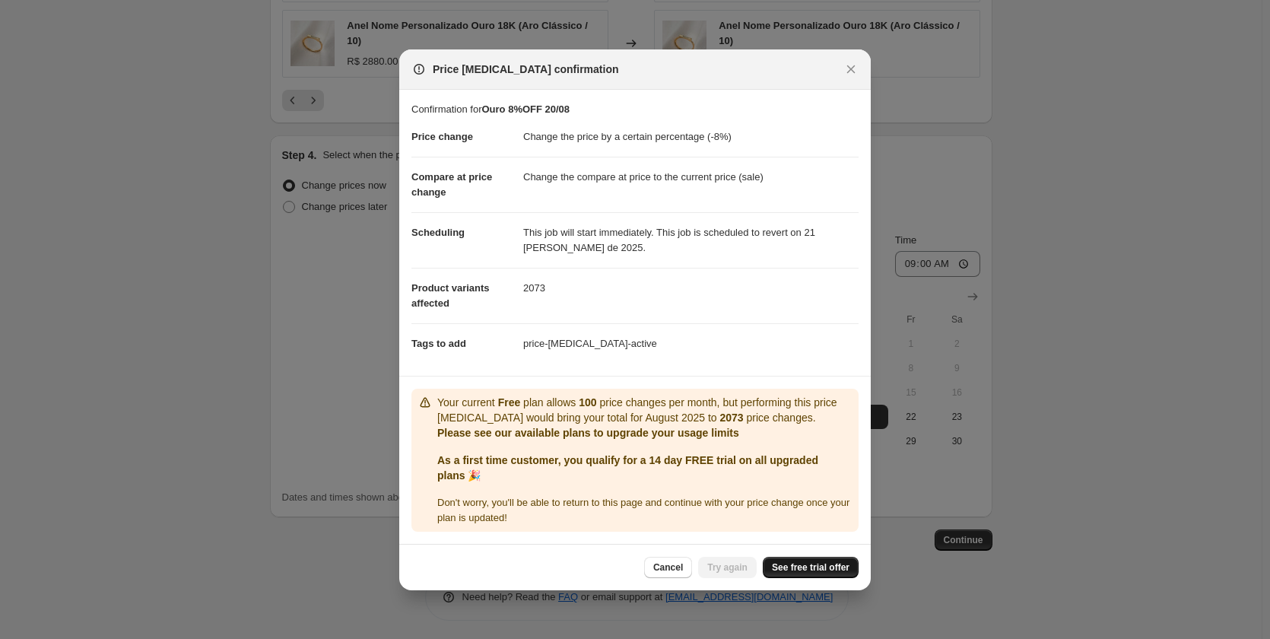
click at [822, 566] on span "See free trial offer" at bounding box center [811, 567] width 78 height 12
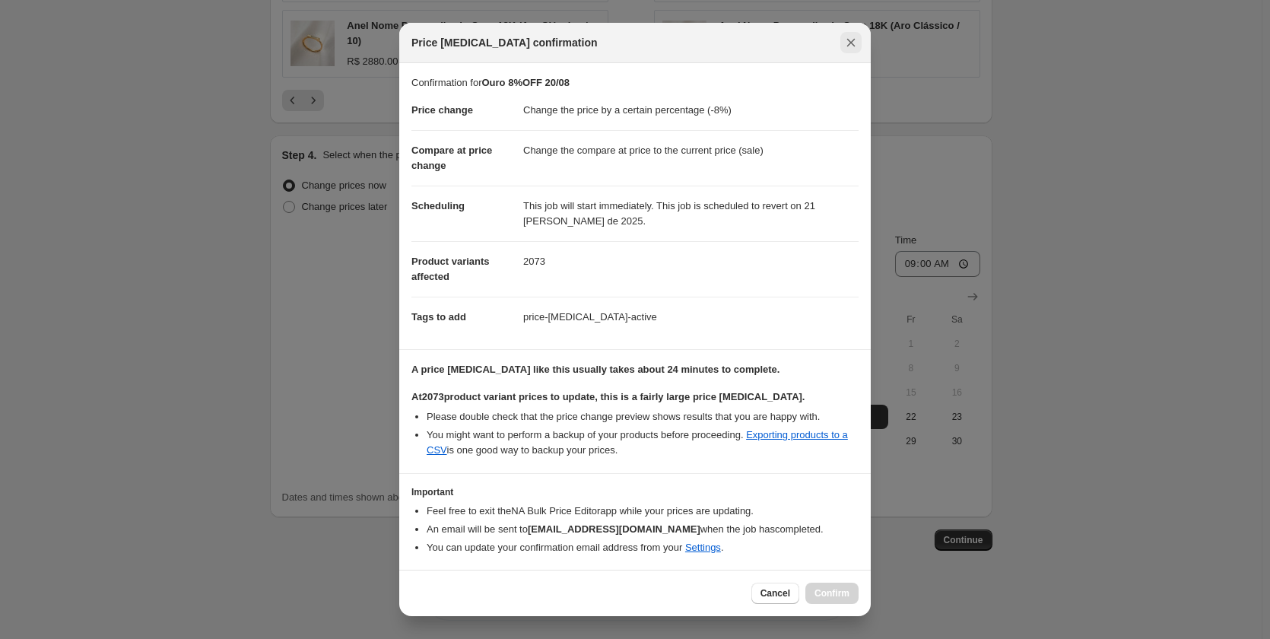
click at [849, 45] on icon "Close" at bounding box center [851, 43] width 8 height 8
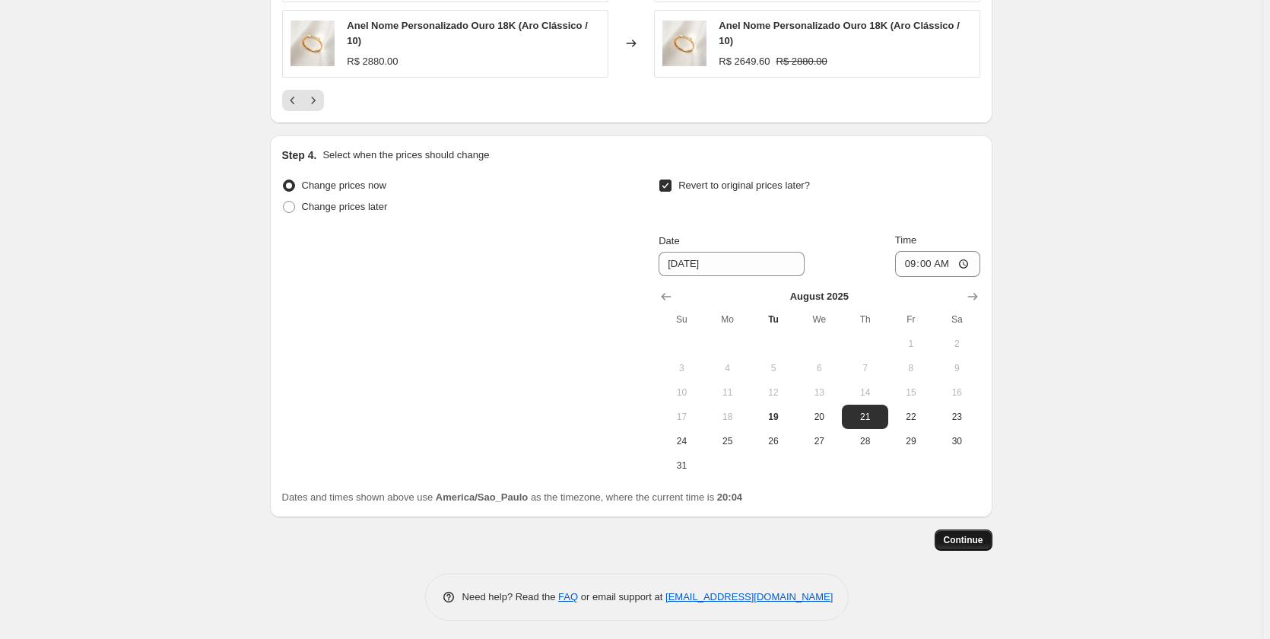
click at [971, 535] on span "Continue" at bounding box center [964, 540] width 40 height 12
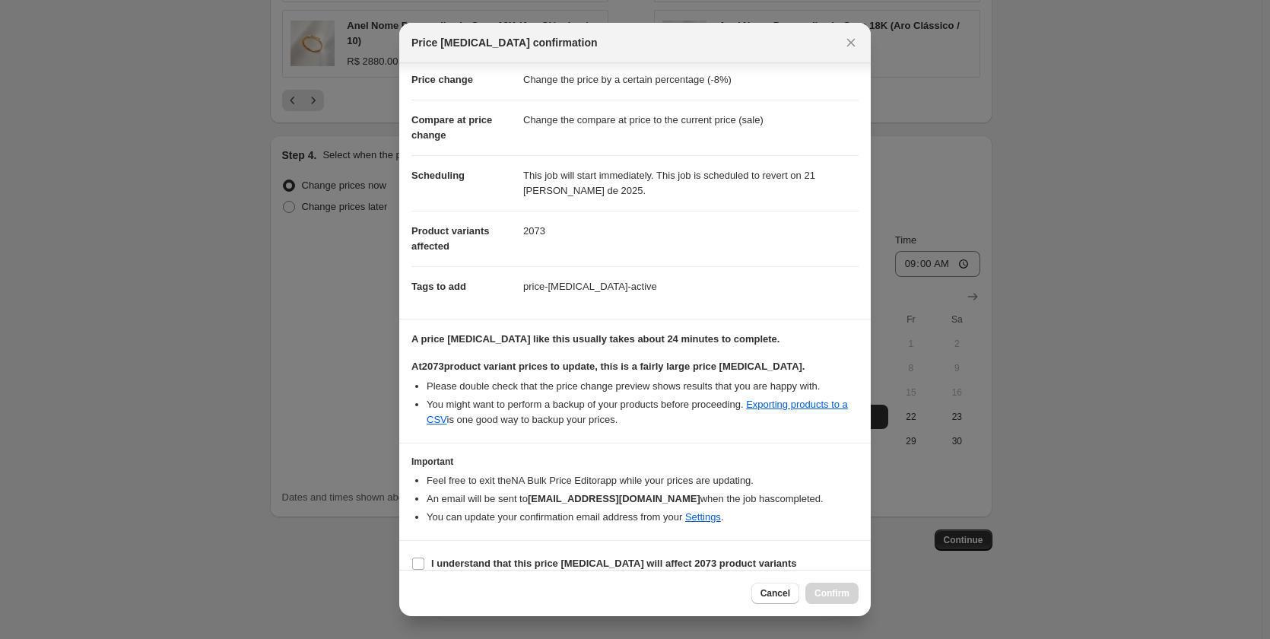
scroll to position [47, 0]
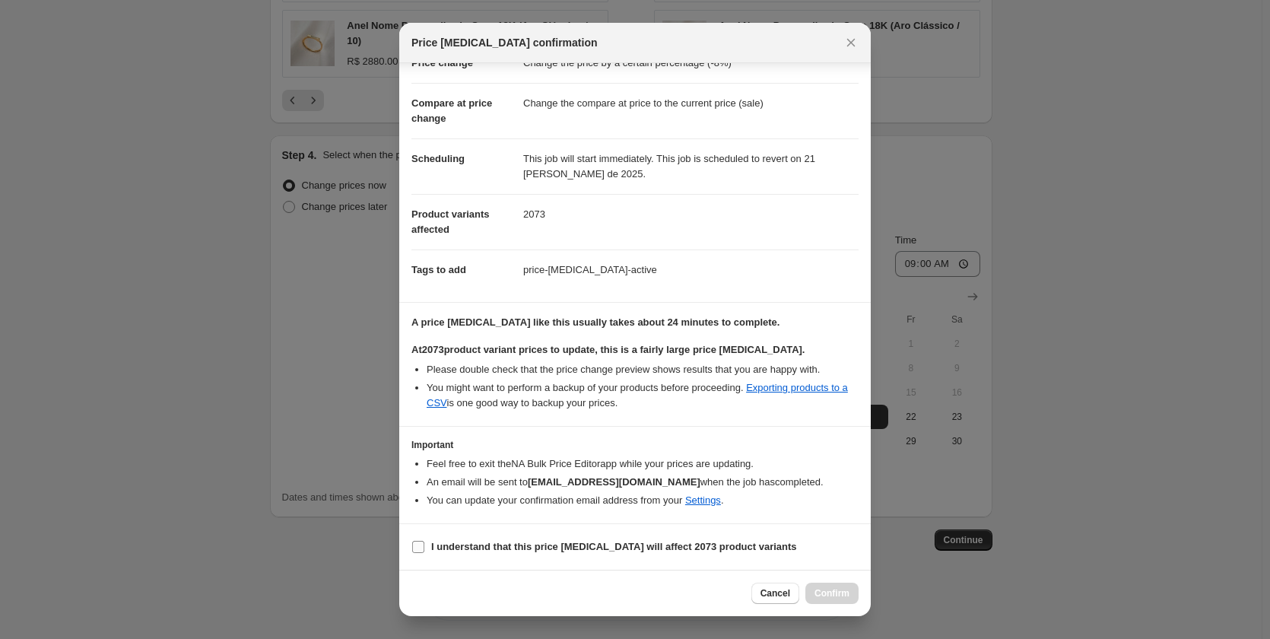
click at [666, 543] on b "I understand that this price change job will affect 2073 product variants" at bounding box center [614, 546] width 366 height 11
click at [424, 543] on input "I understand that this price change job will affect 2073 product variants" at bounding box center [418, 547] width 12 height 12
checkbox input "true"
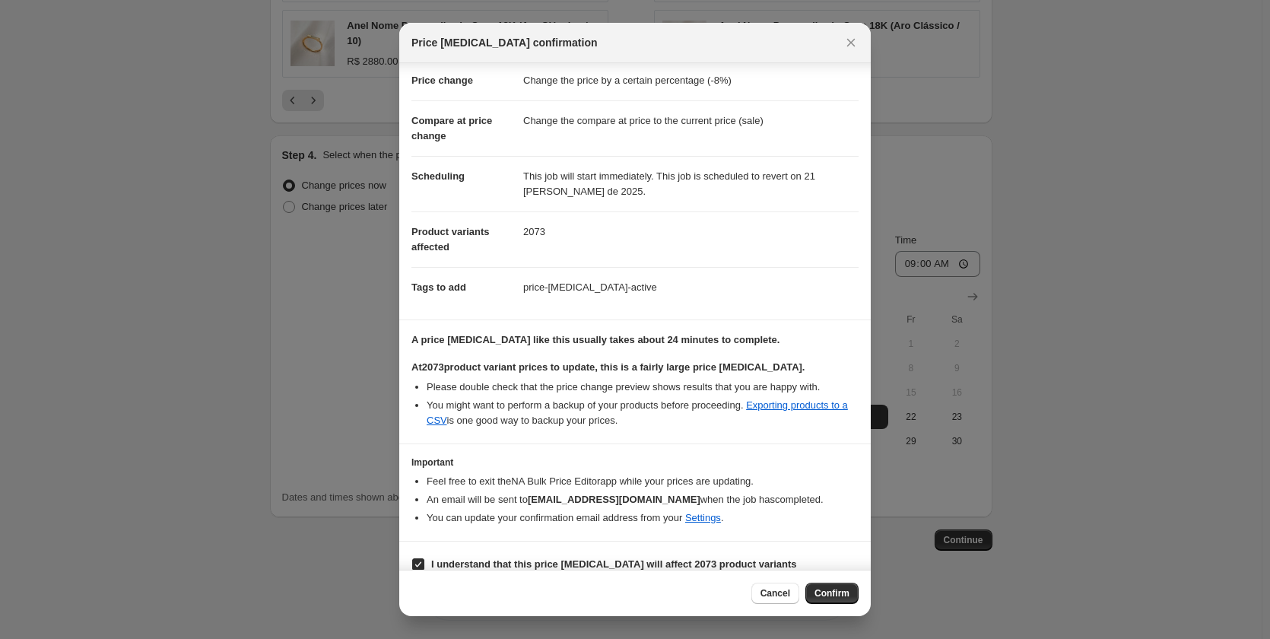
scroll to position [0, 0]
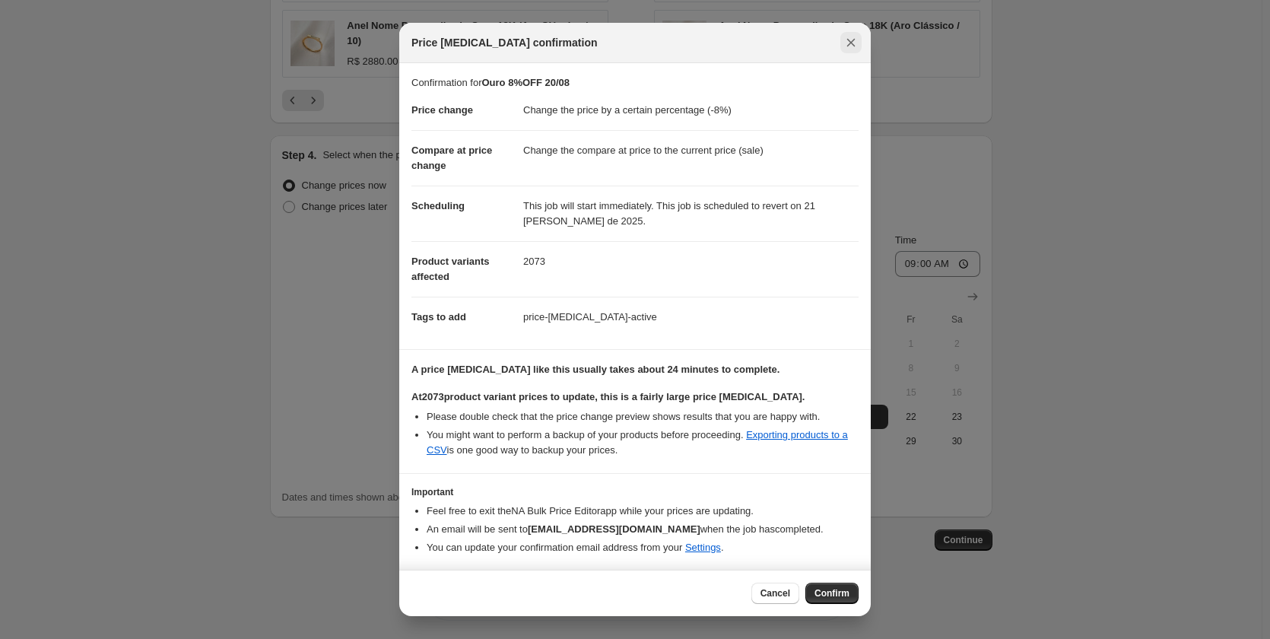
click at [846, 42] on icon "Close" at bounding box center [850, 42] width 15 height 15
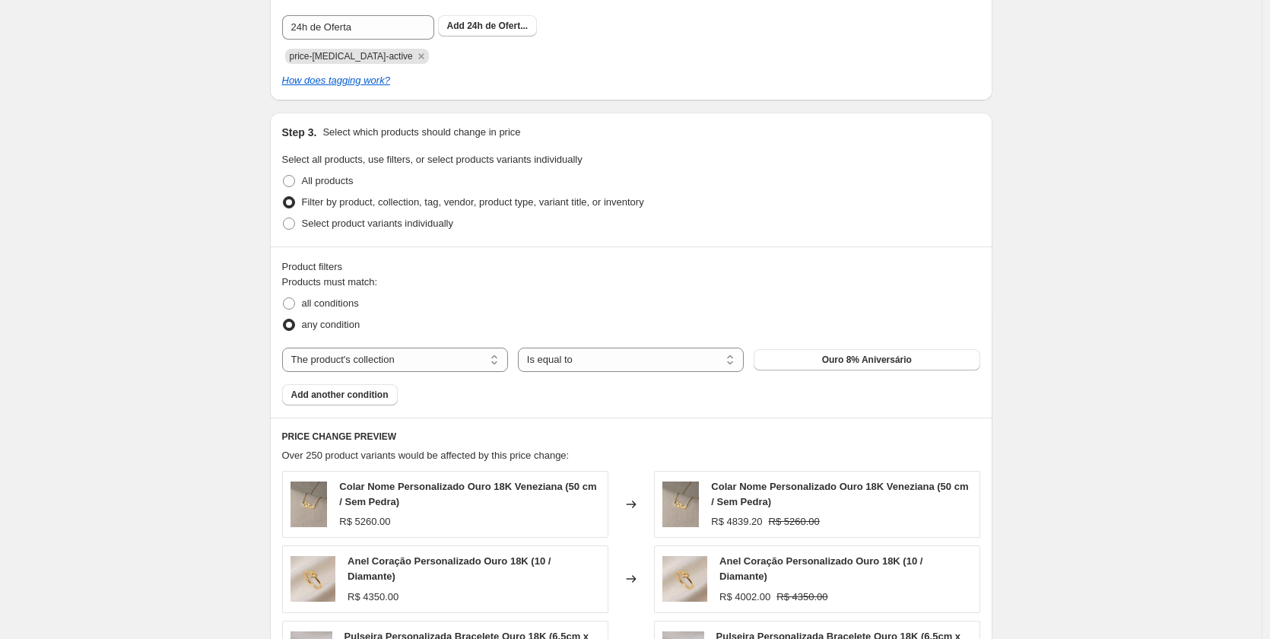
scroll to position [737, 0]
click at [798, 360] on button "Ouro 8% Aniversário" at bounding box center [866, 360] width 226 height 21
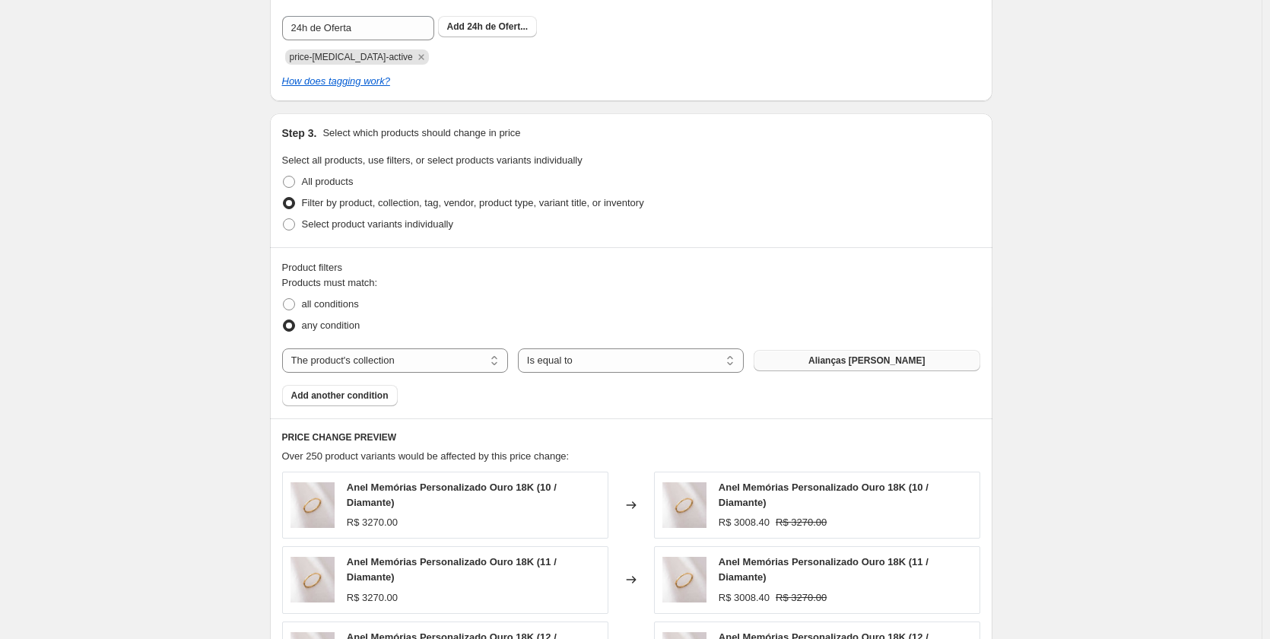
click at [873, 362] on span "Alianças de Casamento" at bounding box center [866, 360] width 116 height 12
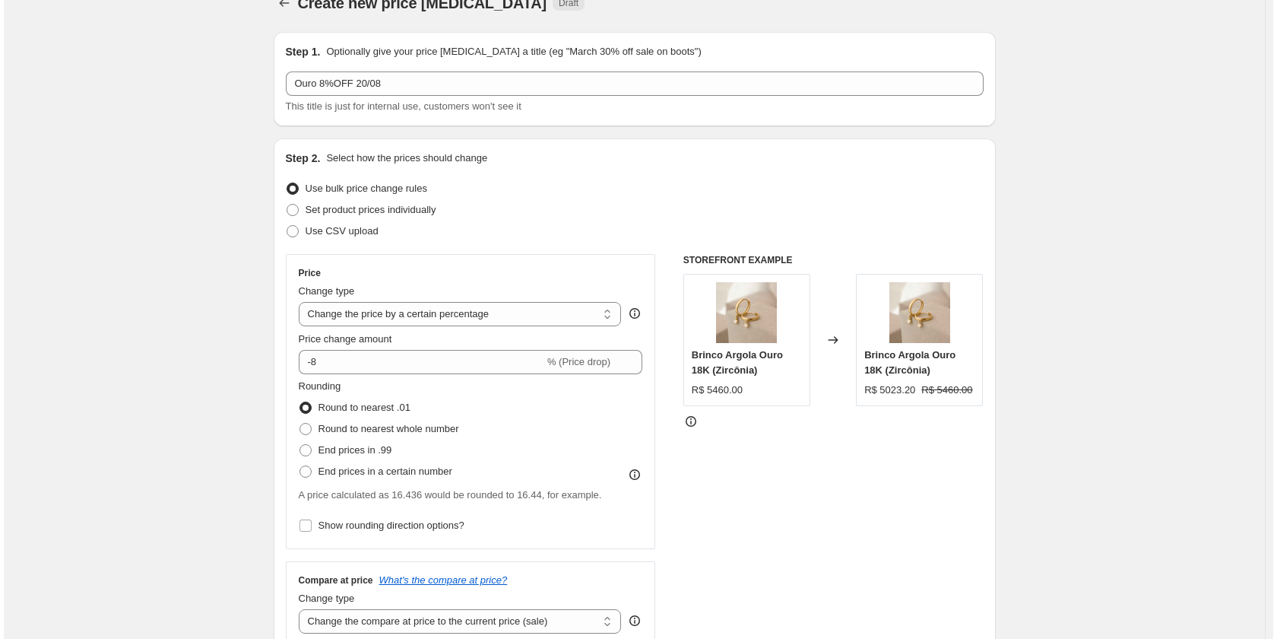
scroll to position [0, 0]
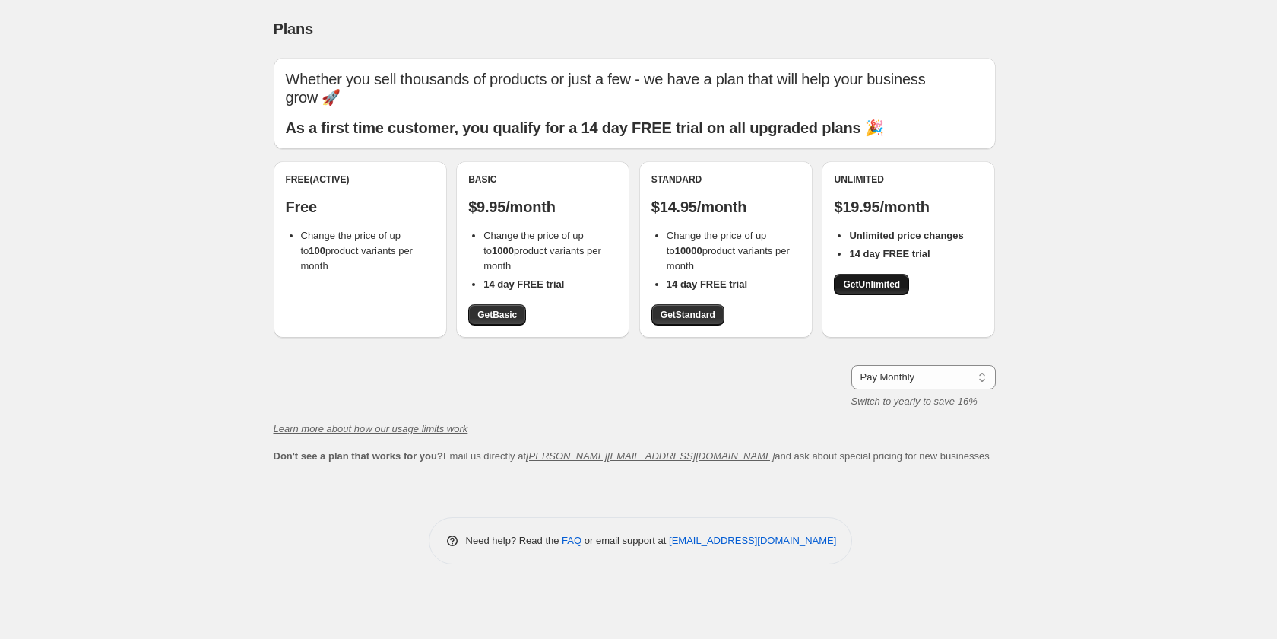
click at [892, 287] on span "Get Unlimited" at bounding box center [871, 284] width 57 height 12
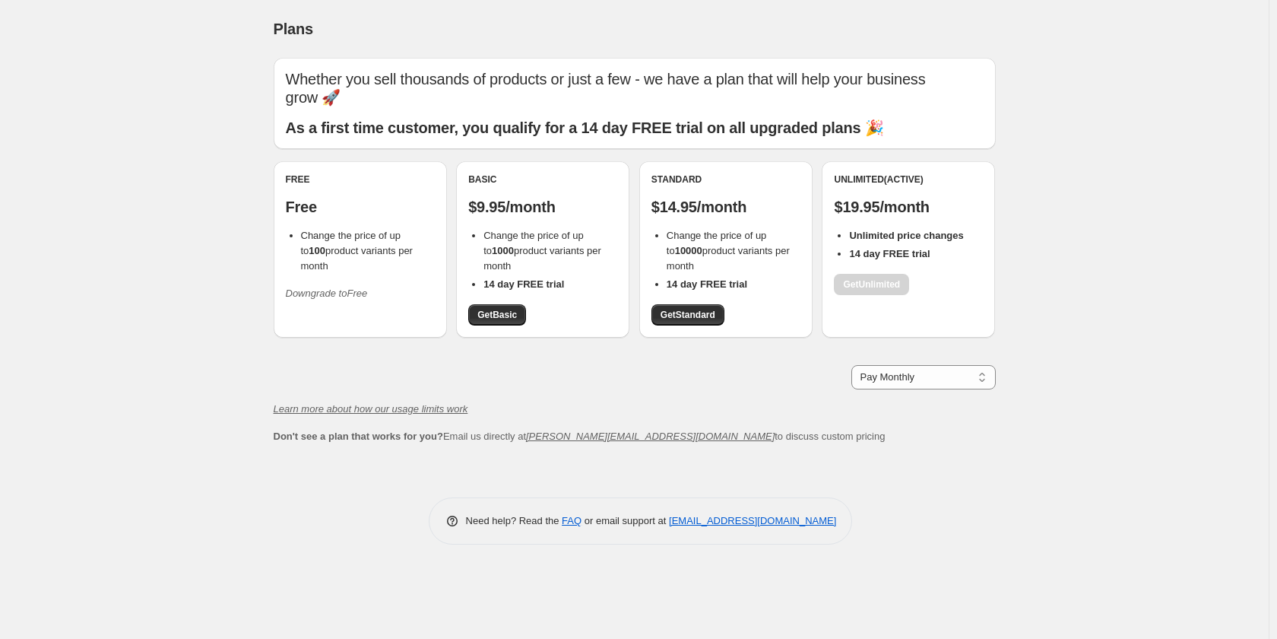
click at [341, 260] on div "Free Free Change the price of up to 100 product variants per month Downgrade to…" at bounding box center [360, 239] width 149 height 132
click at [341, 287] on icon "Downgrade to Free" at bounding box center [327, 292] width 82 height 11
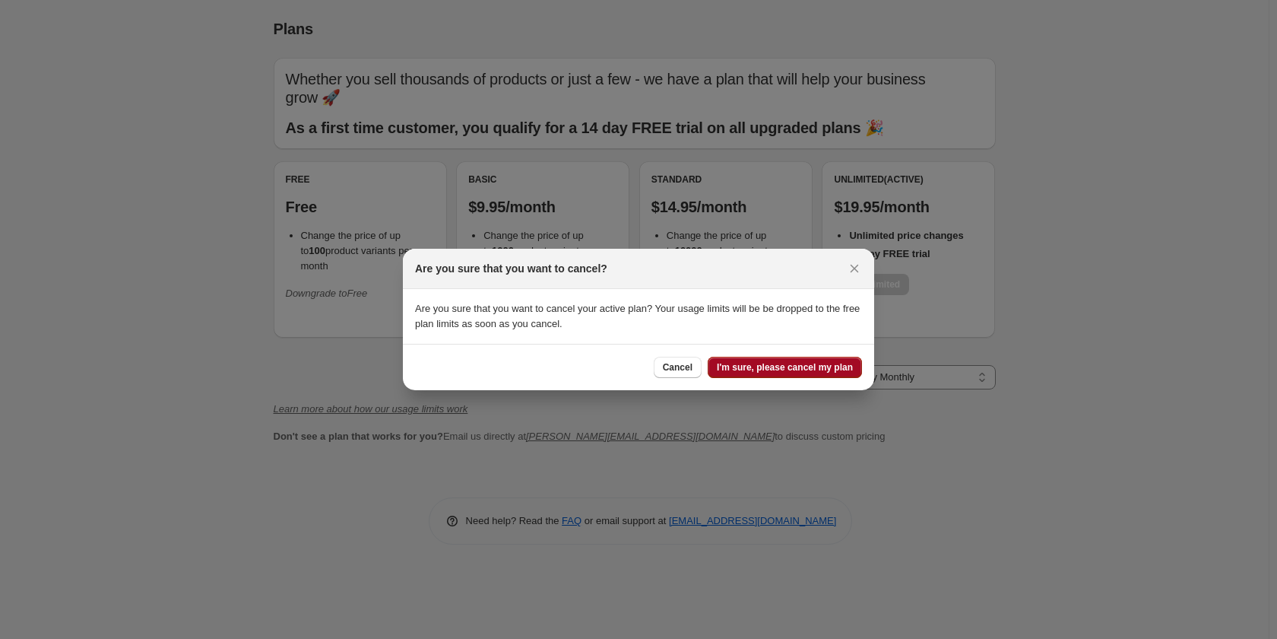
click at [819, 367] on span "I'm sure, please cancel my plan" at bounding box center [785, 367] width 136 height 12
